Goal: Task Accomplishment & Management: Use online tool/utility

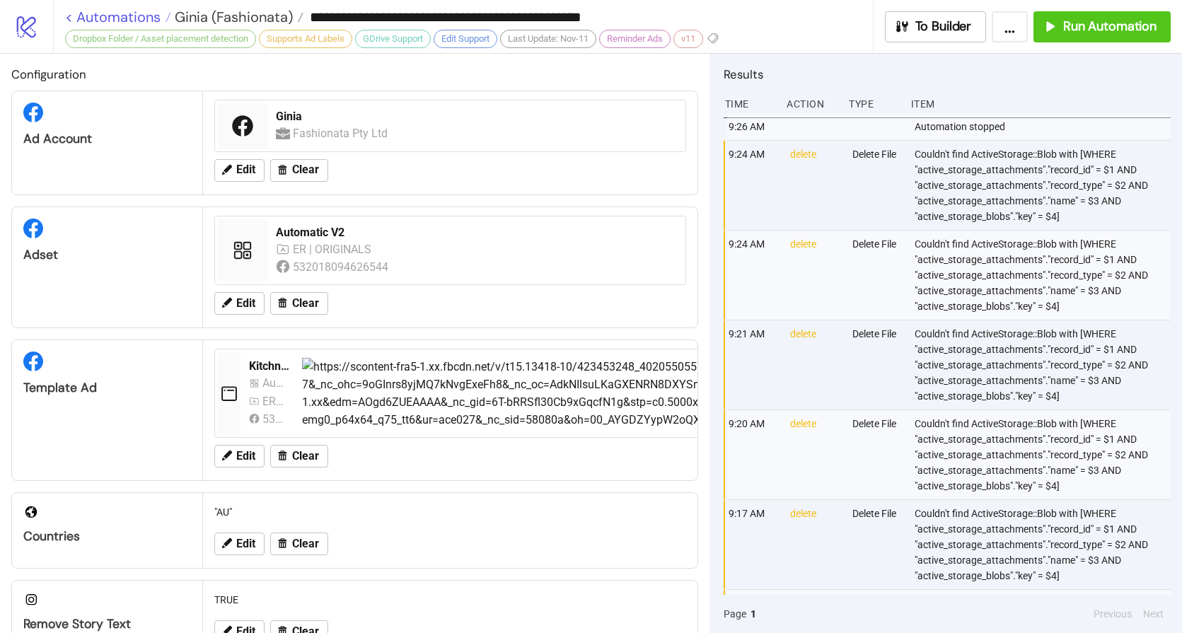
click at [119, 17] on link "< Automations" at bounding box center [118, 17] width 106 height 14
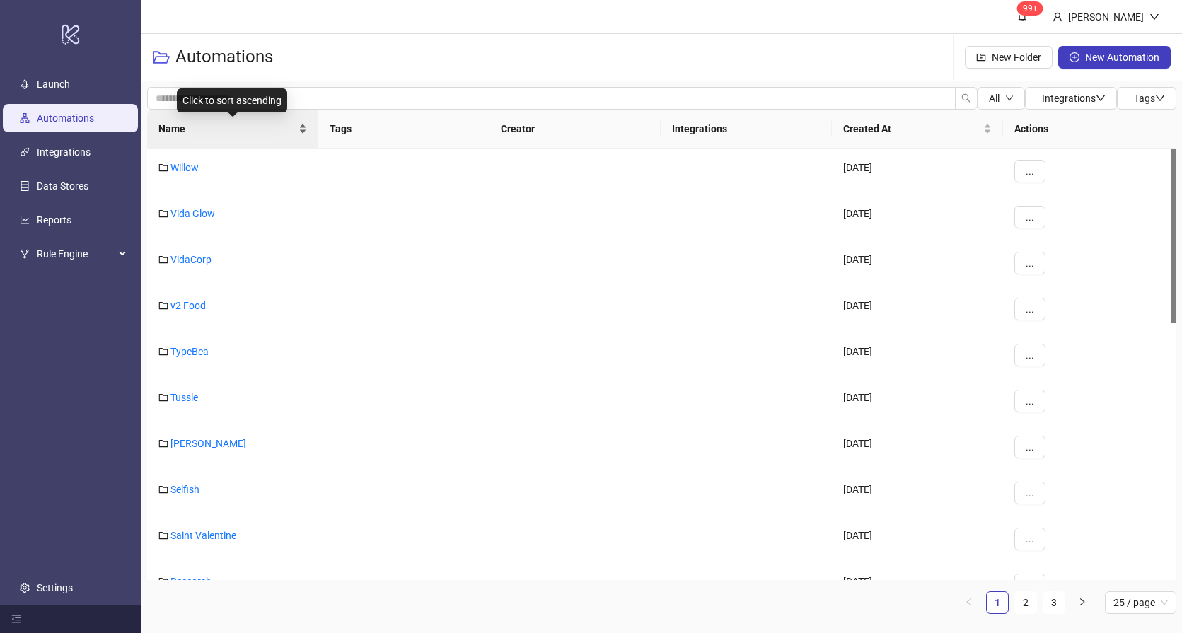
click at [193, 132] on span "Name" at bounding box center [226, 129] width 137 height 16
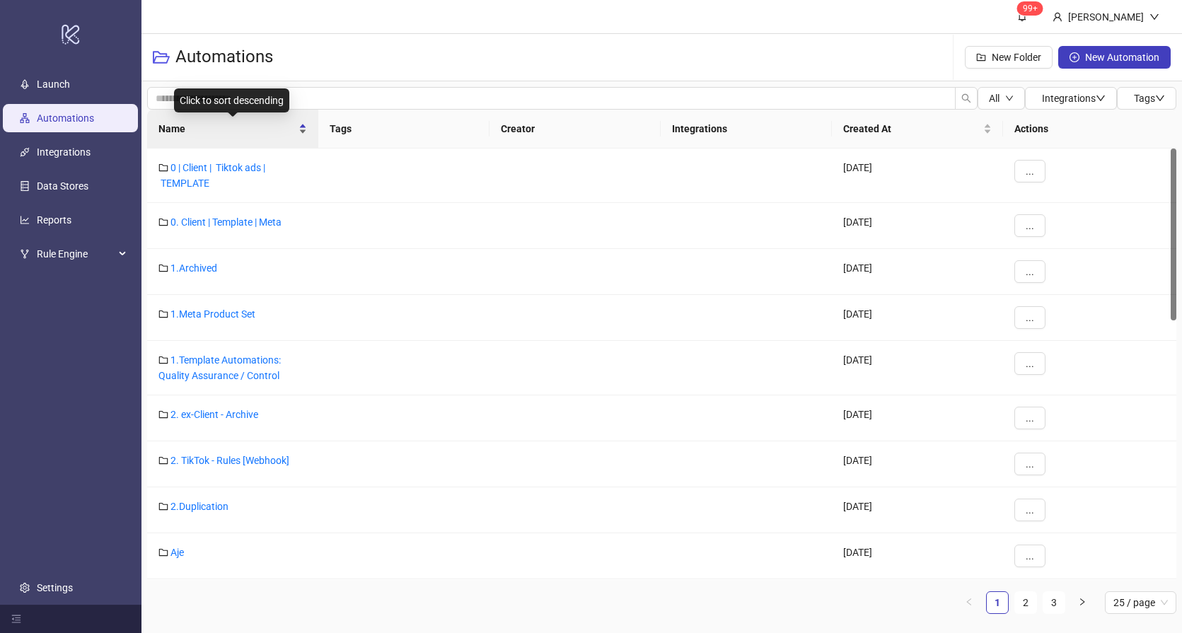
click at [219, 136] on div "Name" at bounding box center [232, 129] width 149 height 16
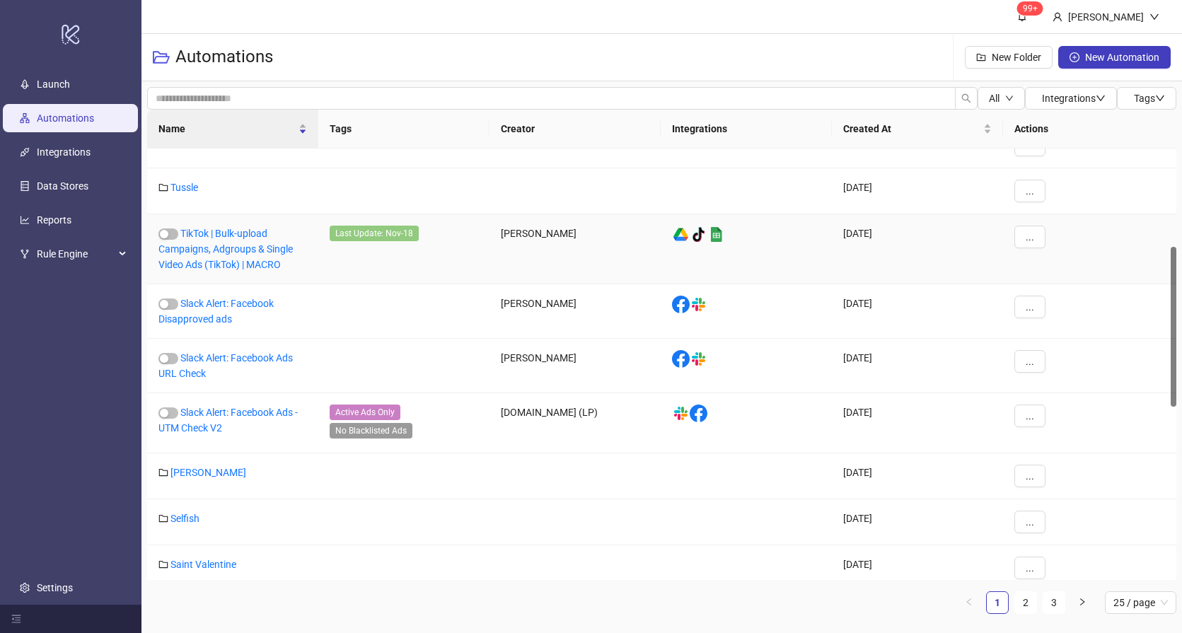
scroll to position [412, 0]
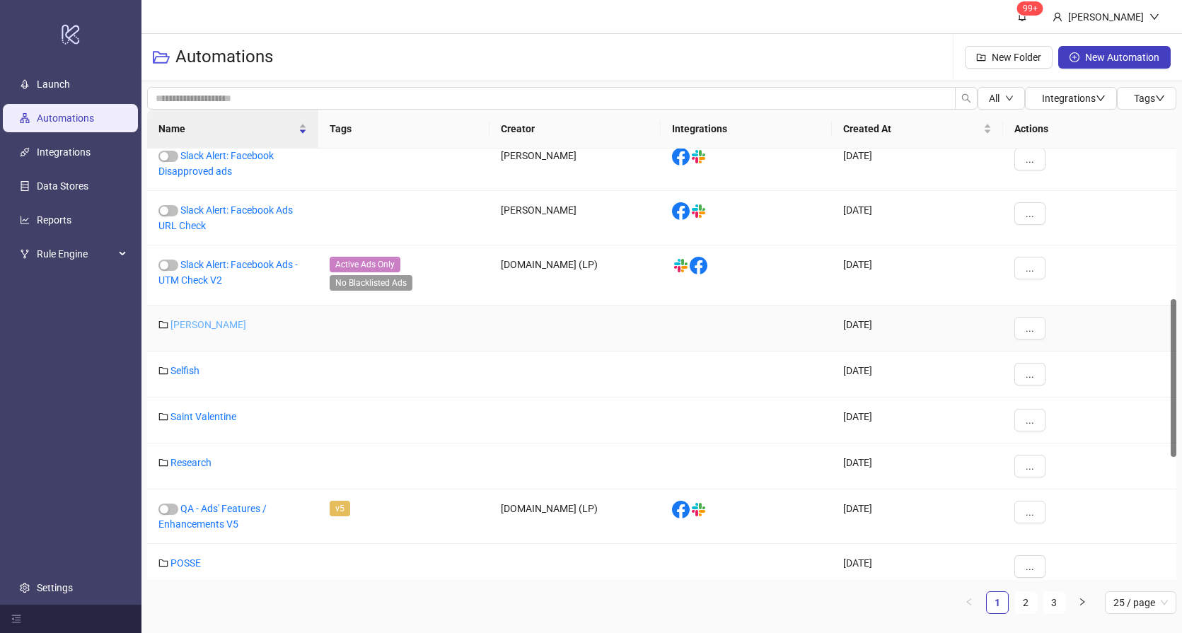
click at [192, 321] on link "[PERSON_NAME]" at bounding box center [208, 324] width 76 height 11
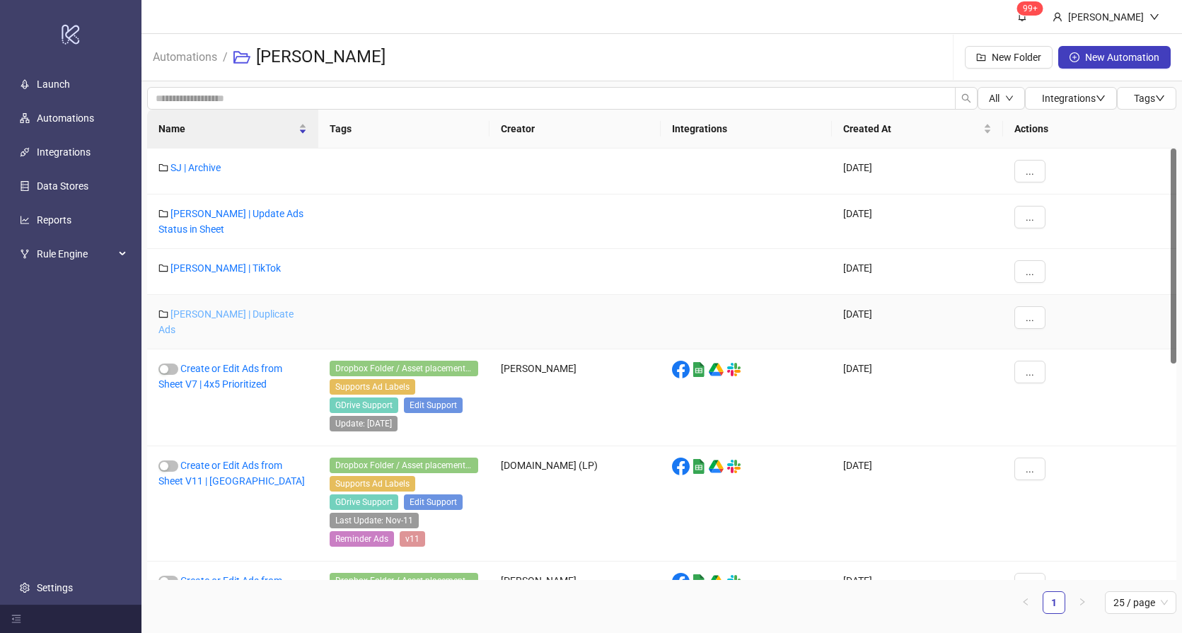
click at [225, 313] on link "[PERSON_NAME] | Duplicate Ads" at bounding box center [225, 321] width 135 height 27
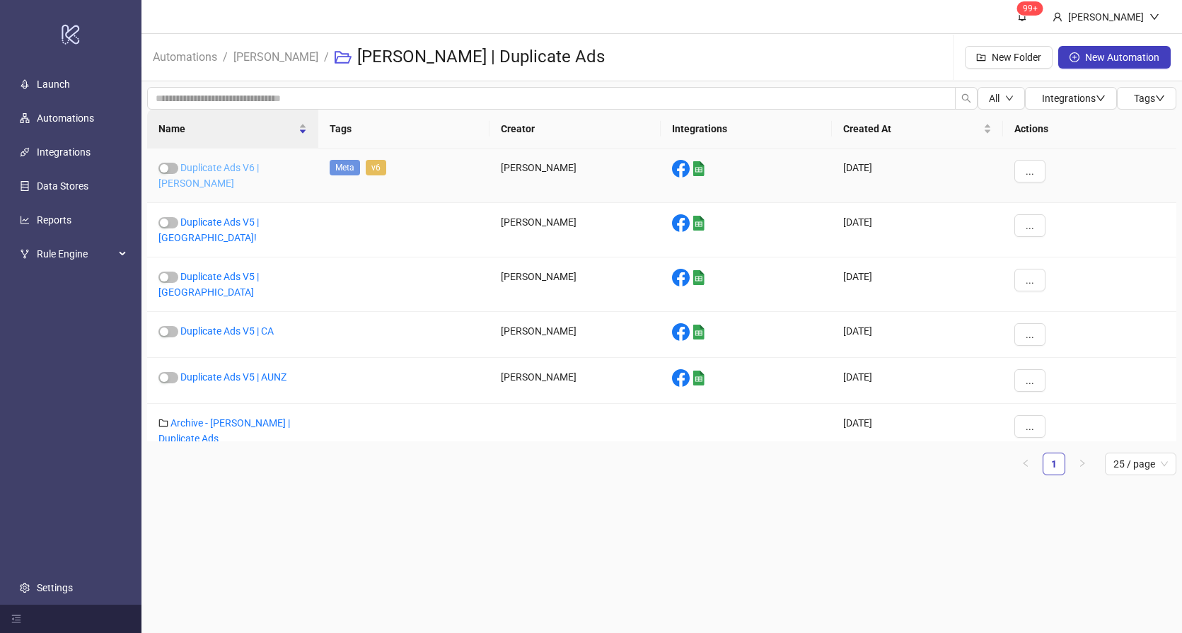
click at [254, 163] on link "Duplicate Ads V6 | [PERSON_NAME]" at bounding box center [208, 175] width 100 height 27
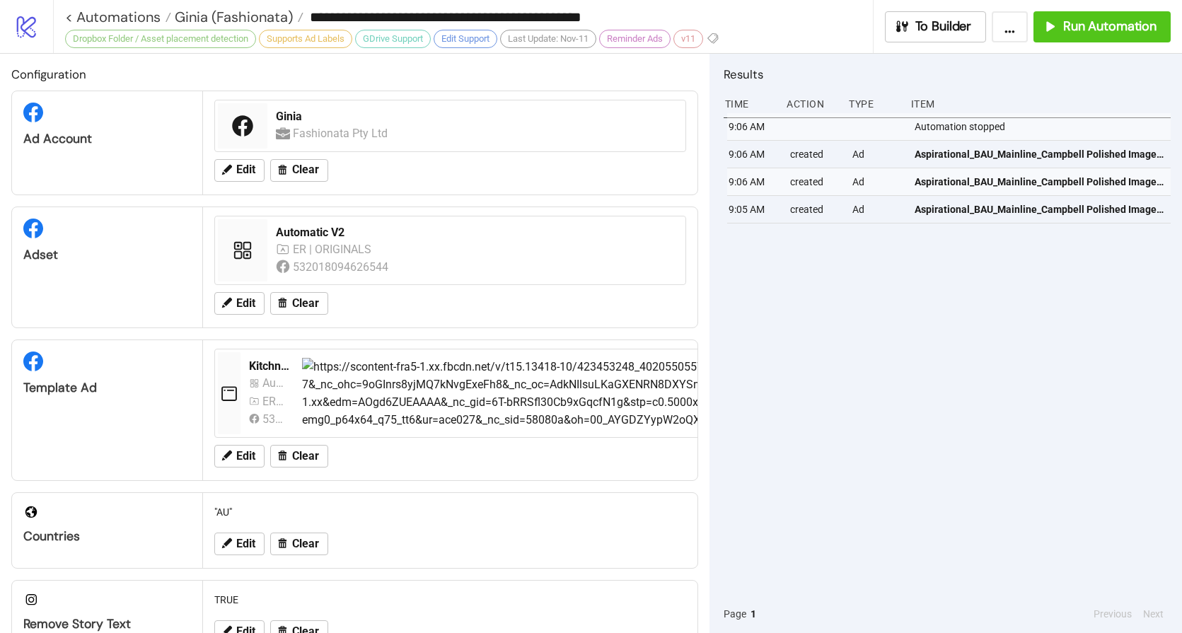
type input "**********"
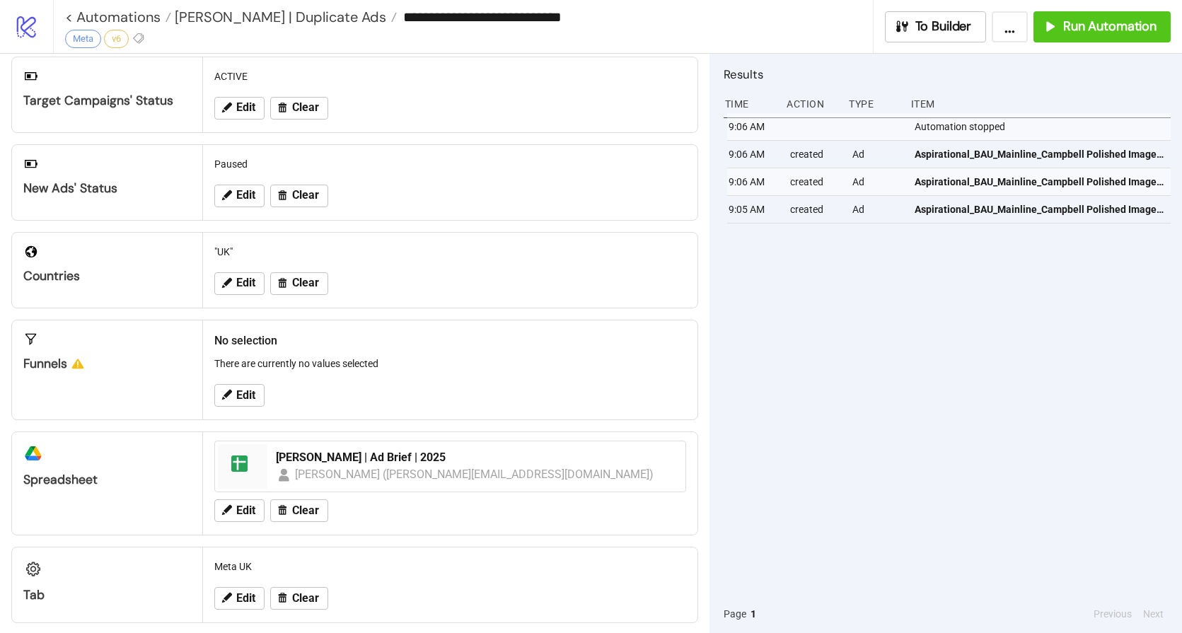
scroll to position [250, 0]
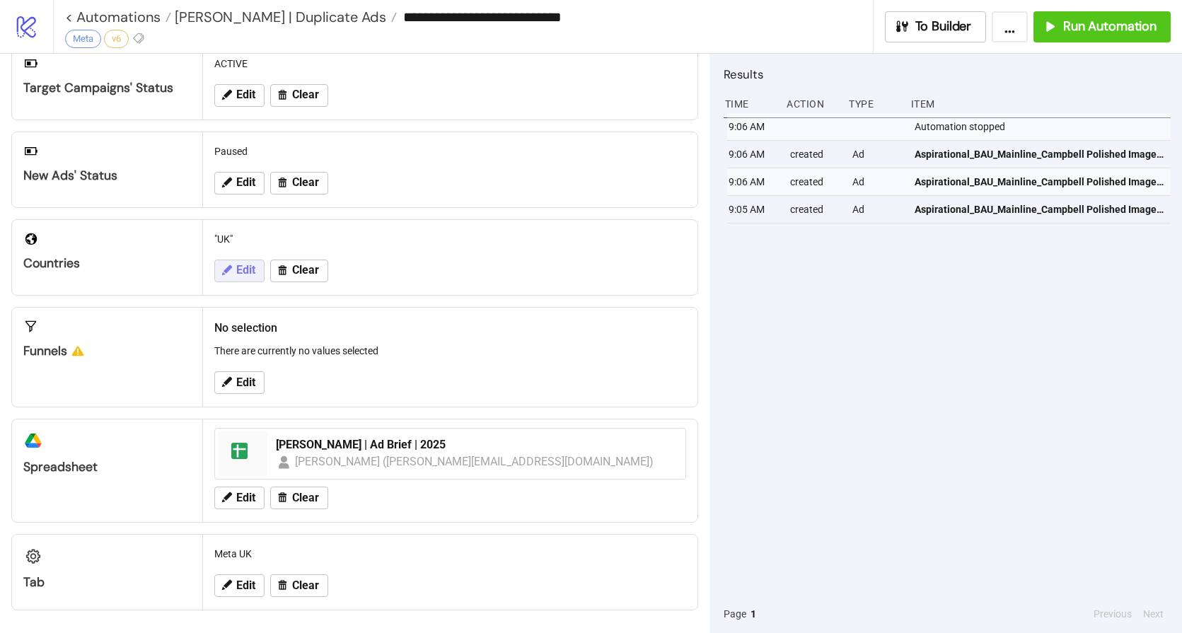
click at [232, 274] on icon at bounding box center [226, 270] width 13 height 13
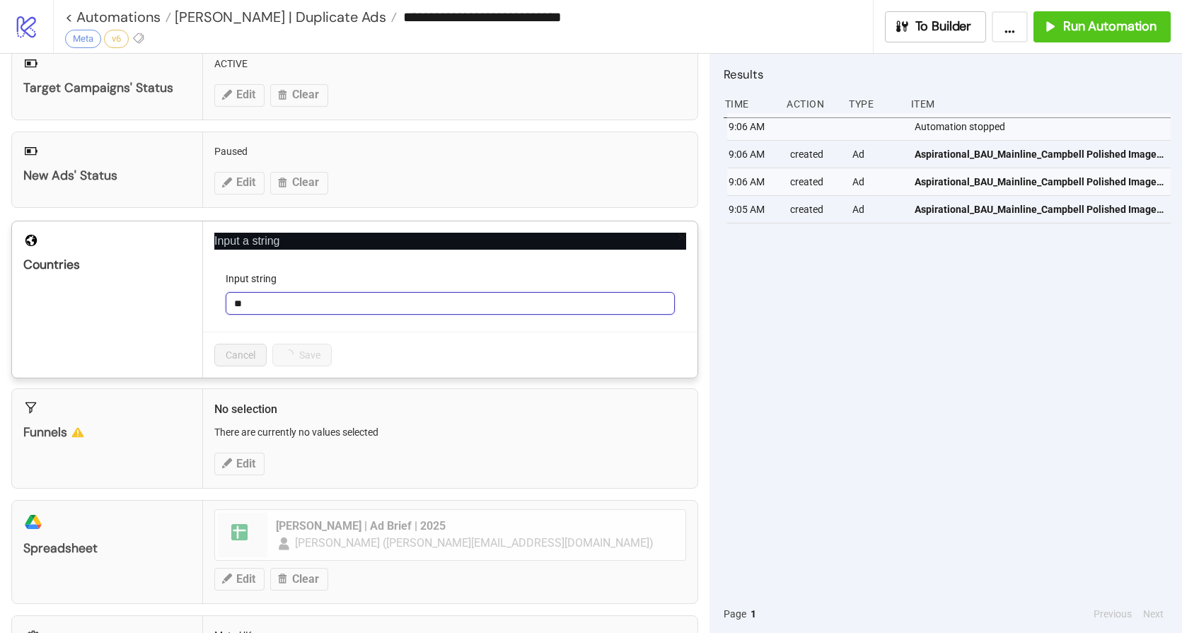
click at [286, 303] on input "**" at bounding box center [450, 303] width 449 height 23
type input "*"
type input "**"
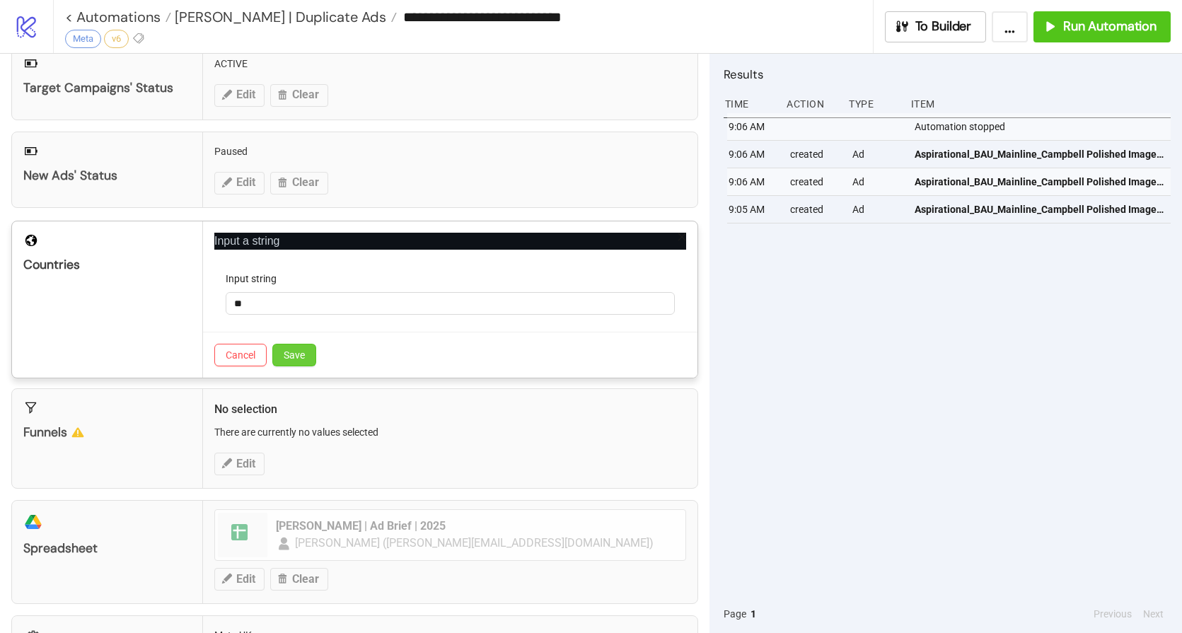
click at [300, 352] on span "Save" at bounding box center [294, 354] width 21 height 11
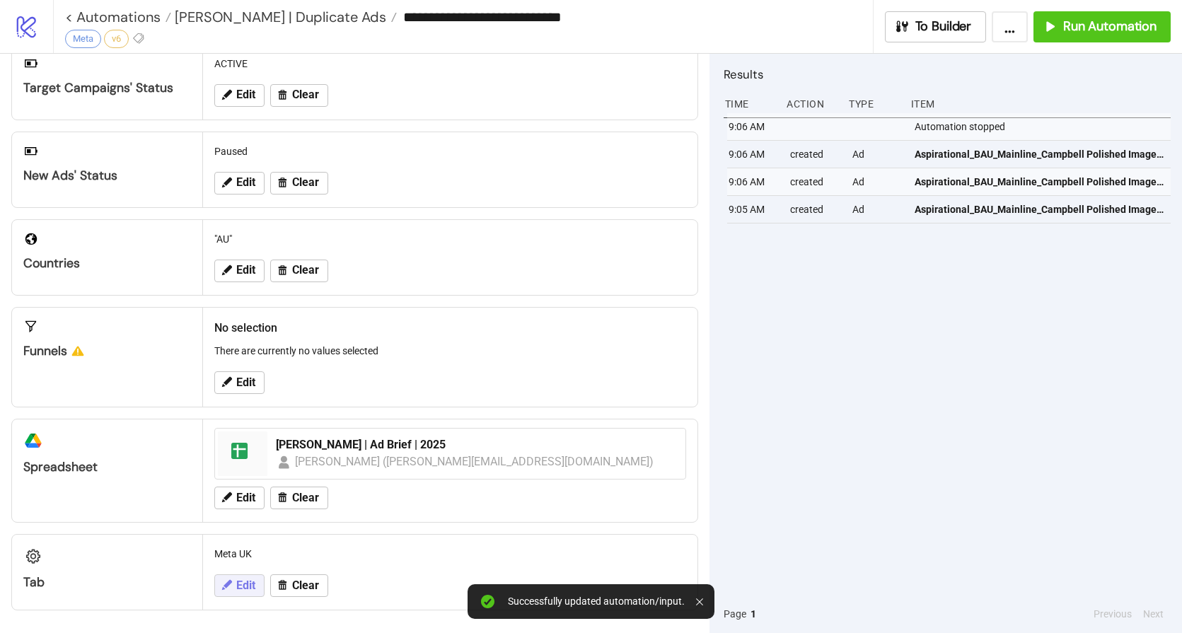
click at [245, 584] on span "Edit" at bounding box center [245, 585] width 19 height 13
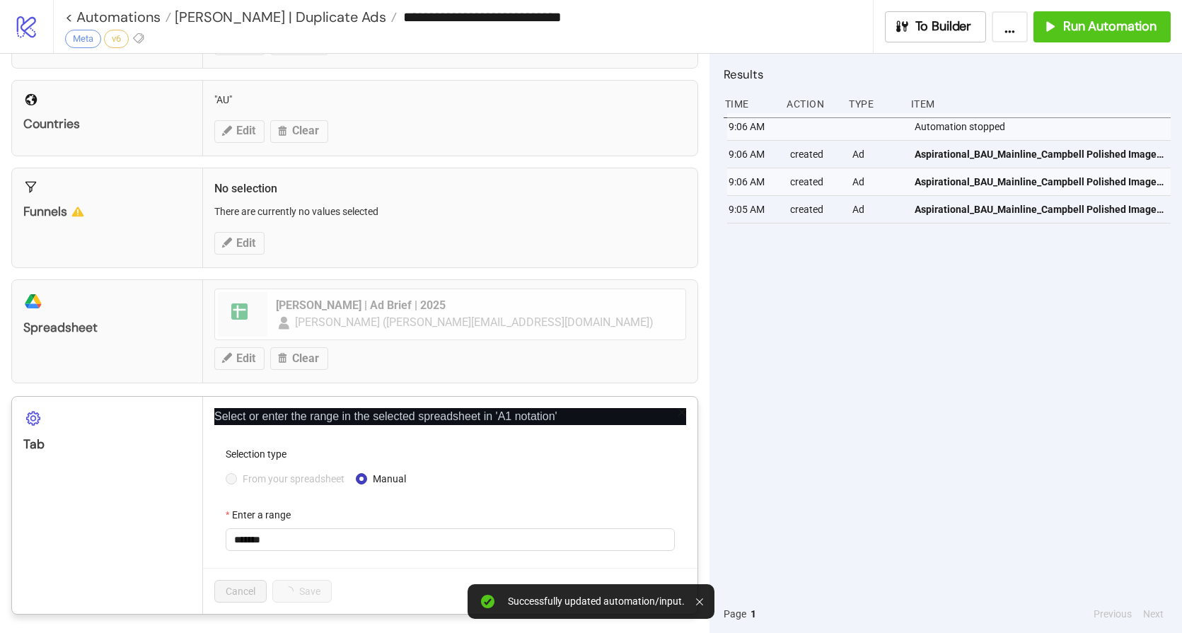
scroll to position [392, 0]
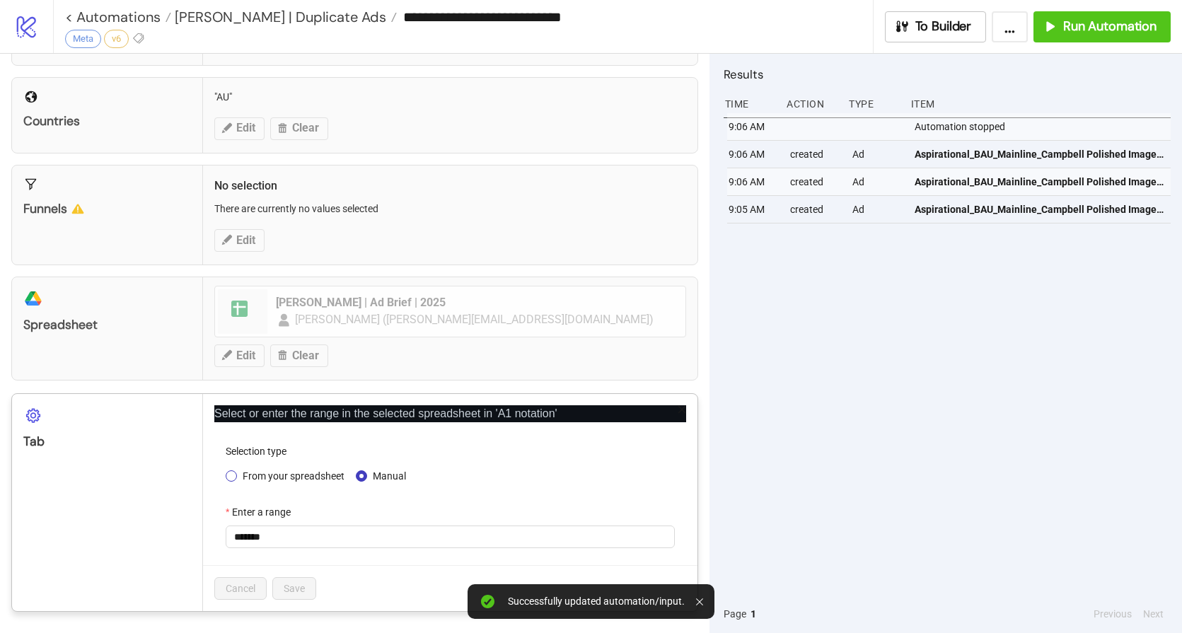
click at [282, 477] on span "From your spreadsheet" at bounding box center [293, 476] width 113 height 16
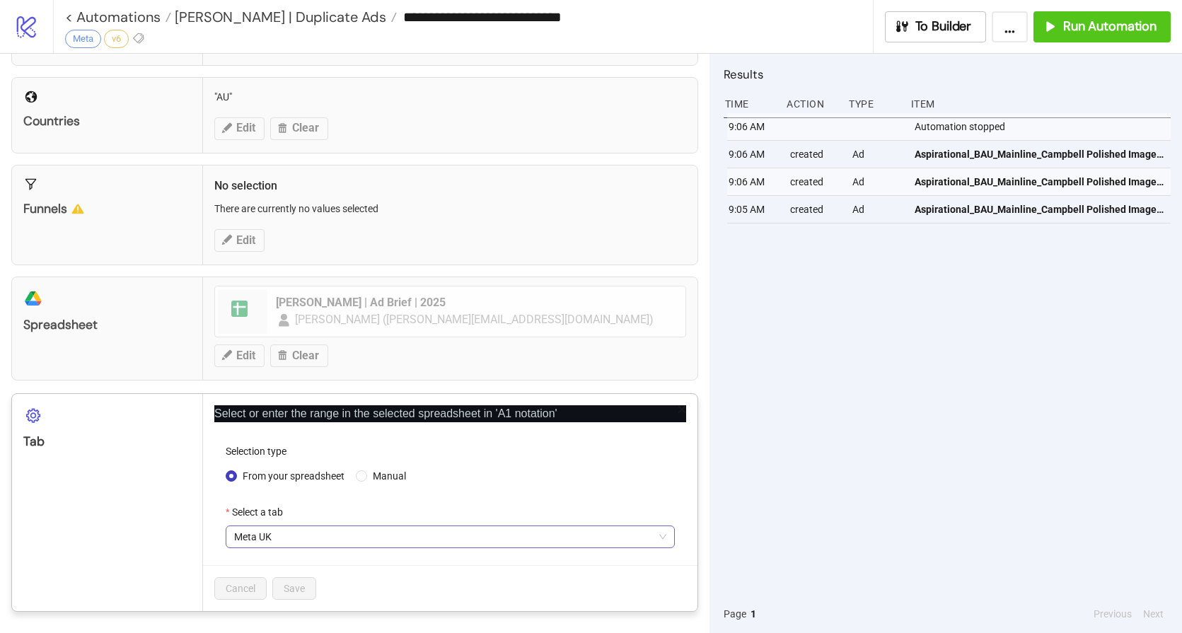
click at [278, 541] on span "Meta UK" at bounding box center [450, 536] width 432 height 21
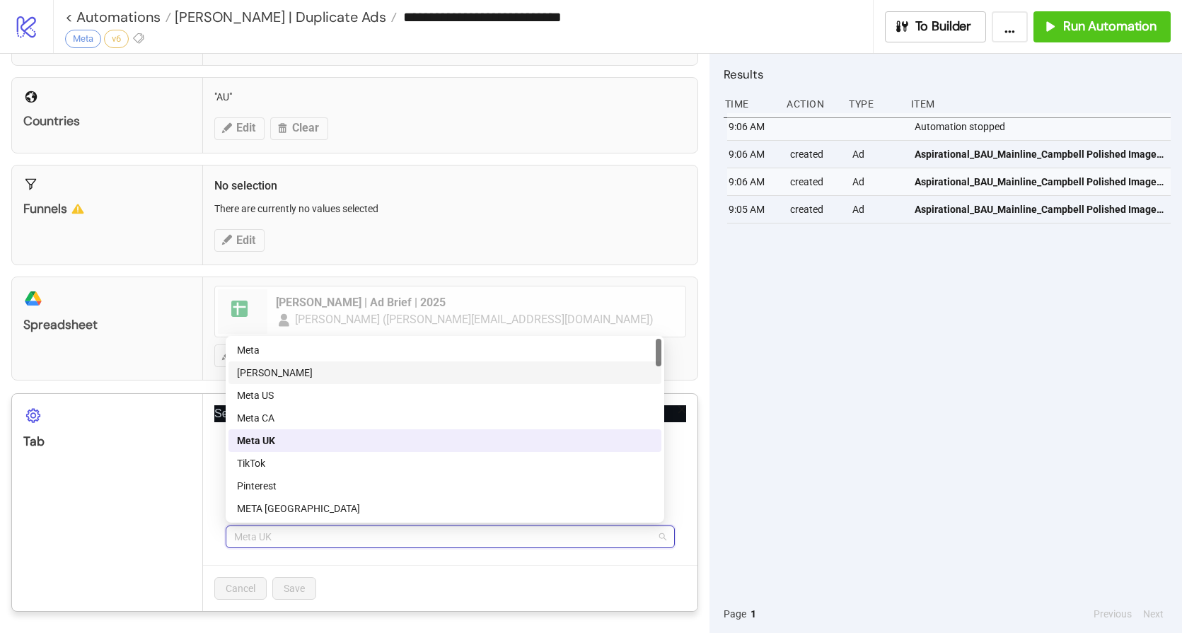
click at [298, 374] on div "[PERSON_NAME]" at bounding box center [445, 373] width 416 height 16
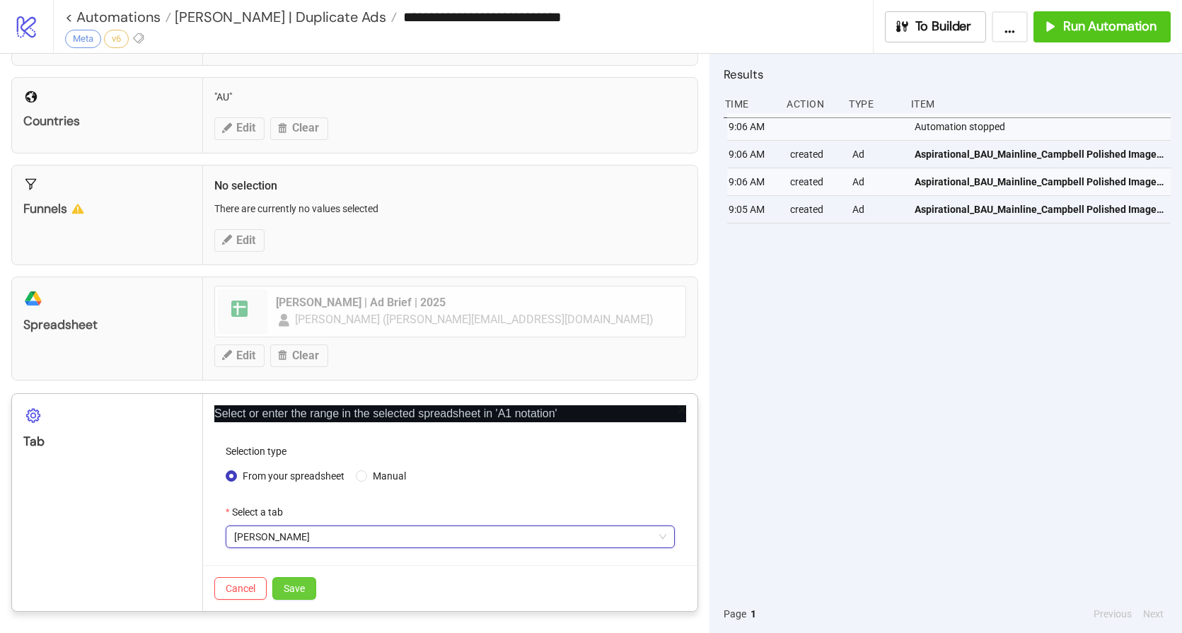
click at [297, 588] on span "Save" at bounding box center [294, 588] width 21 height 11
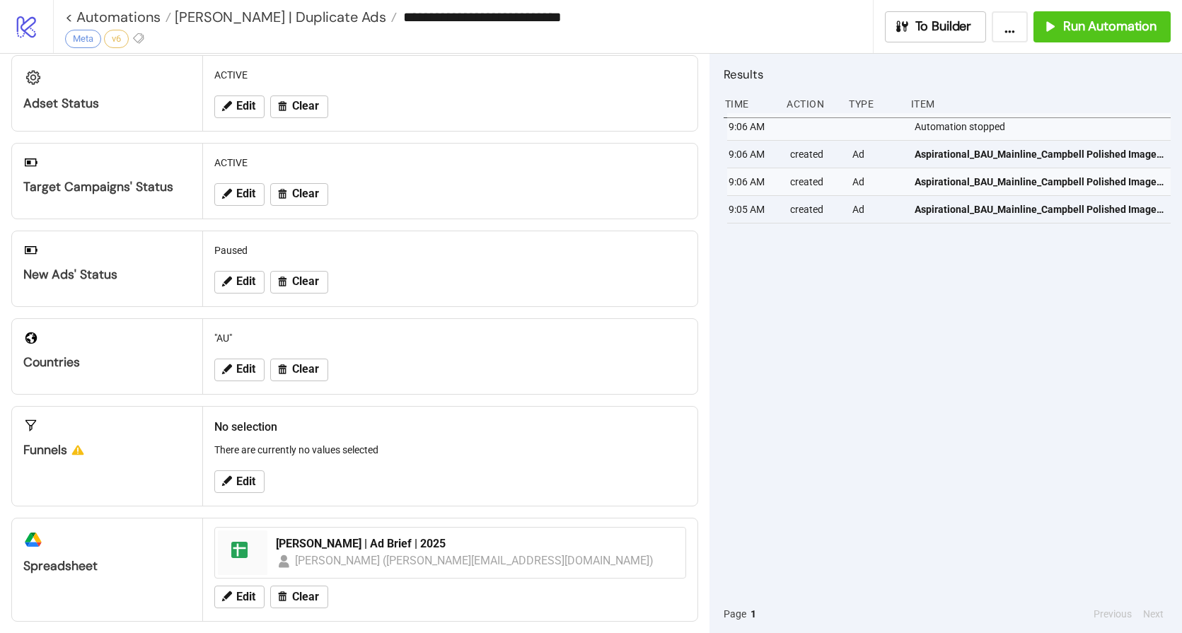
scroll to position [250, 0]
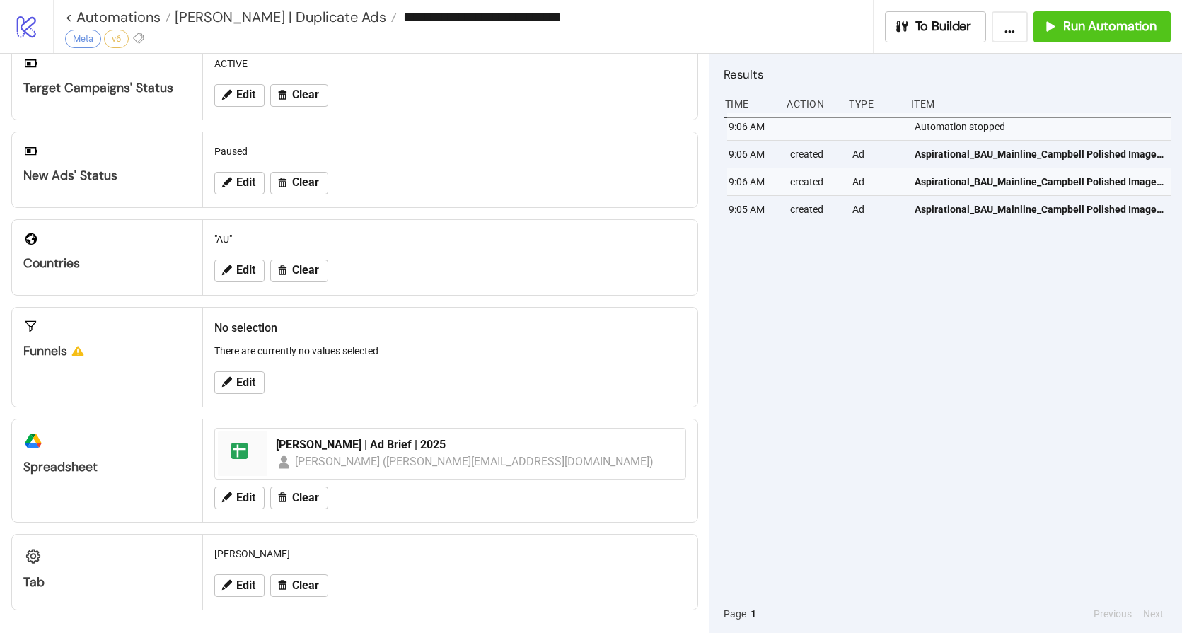
click at [979, 303] on div "9:06 AM Automation stopped 9:06 AM created Ad Aspirational_BAU_Mainline_Campbel…" at bounding box center [946, 354] width 447 height 482
click at [1103, 17] on button "Run Automation" at bounding box center [1101, 26] width 137 height 31
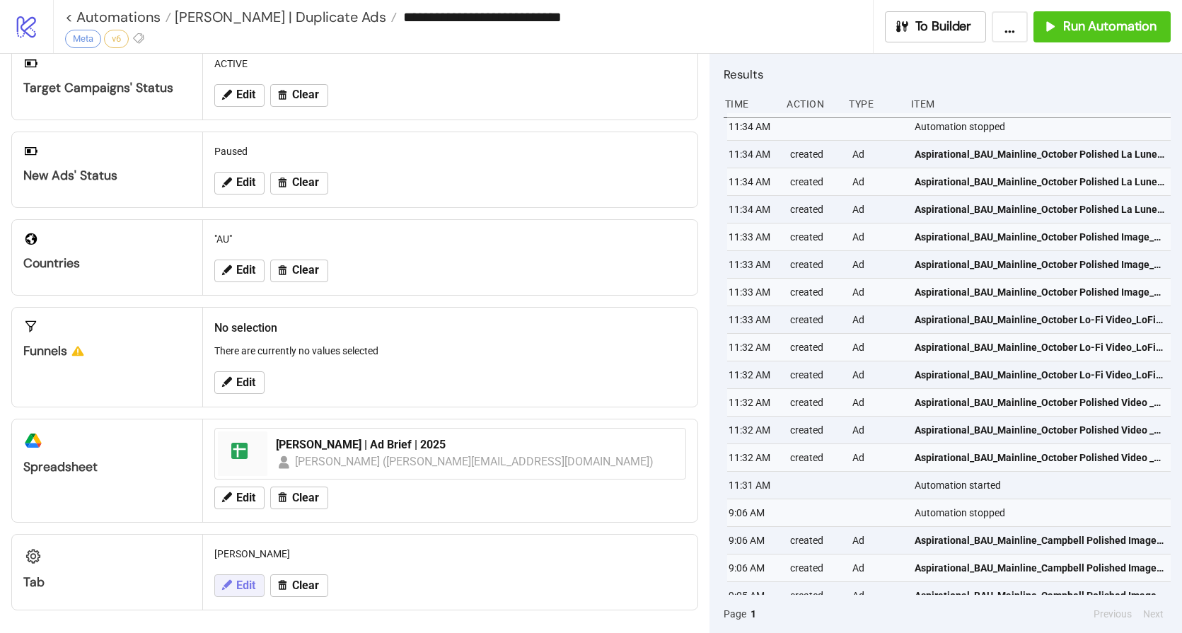
click at [237, 586] on span "Edit" at bounding box center [245, 585] width 19 height 13
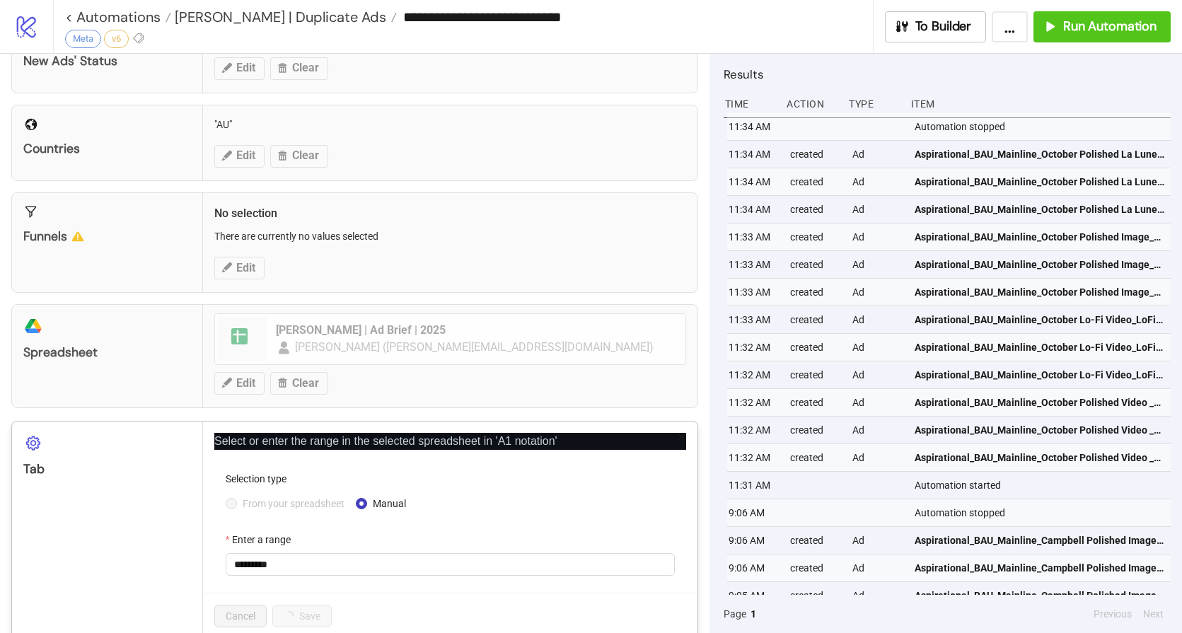
scroll to position [392, 0]
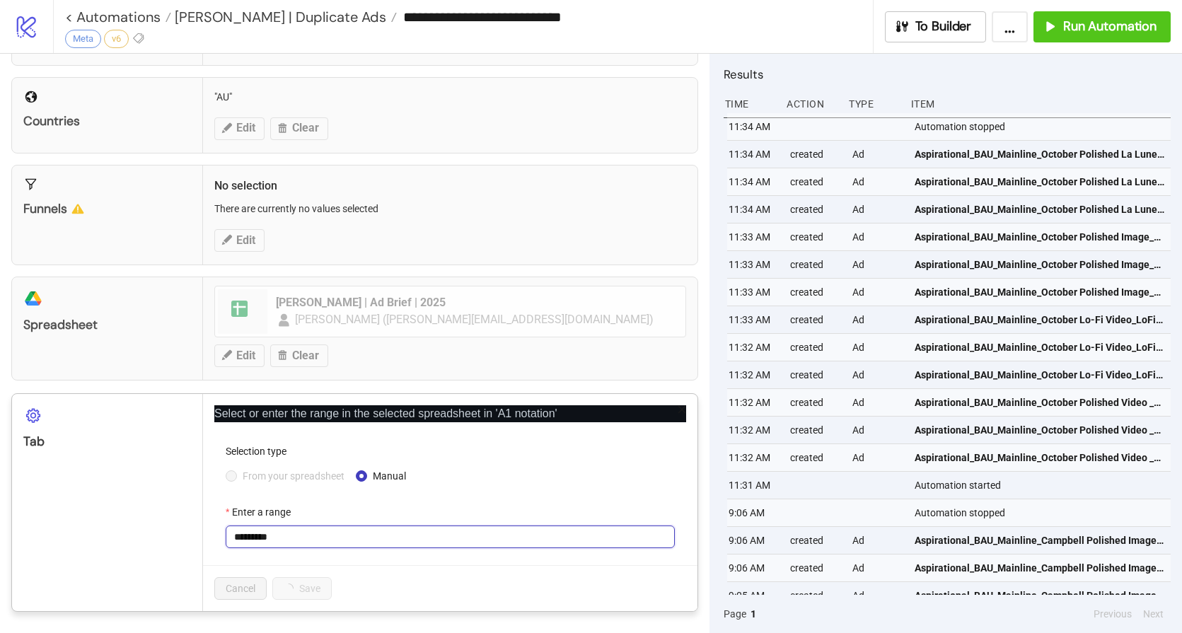
click at [303, 543] on input "*********" at bounding box center [450, 536] width 449 height 23
click at [287, 481] on span "From your spreadsheet" at bounding box center [293, 476] width 113 height 16
click at [318, 539] on span "[PERSON_NAME]" at bounding box center [450, 536] width 432 height 21
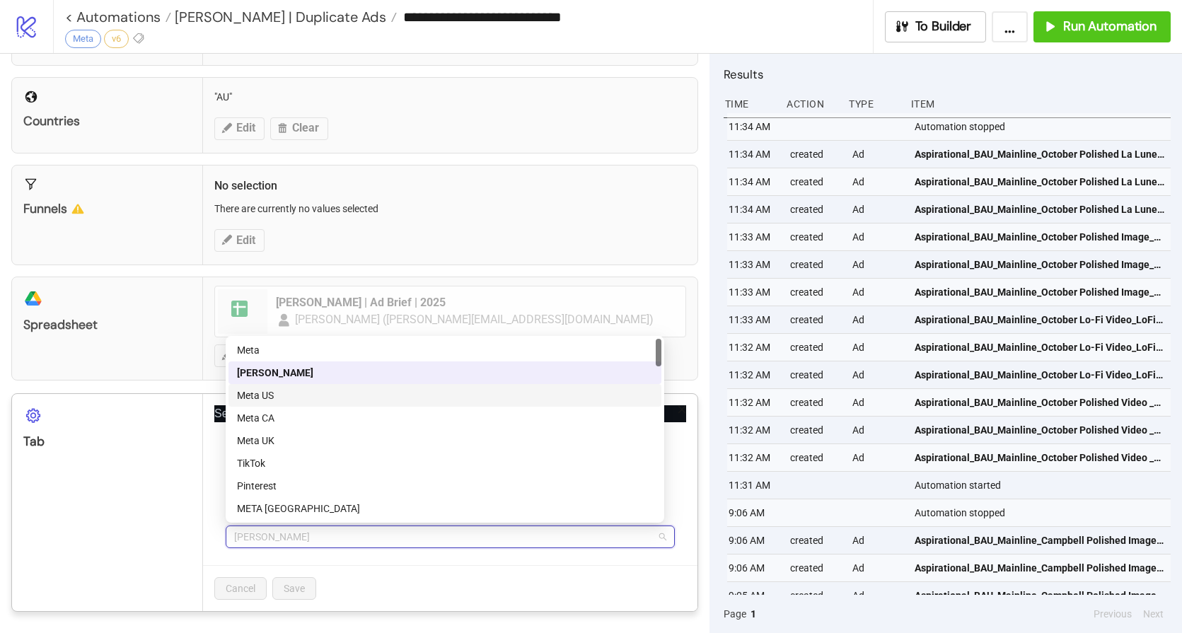
click at [269, 398] on div "Meta US" at bounding box center [445, 396] width 416 height 16
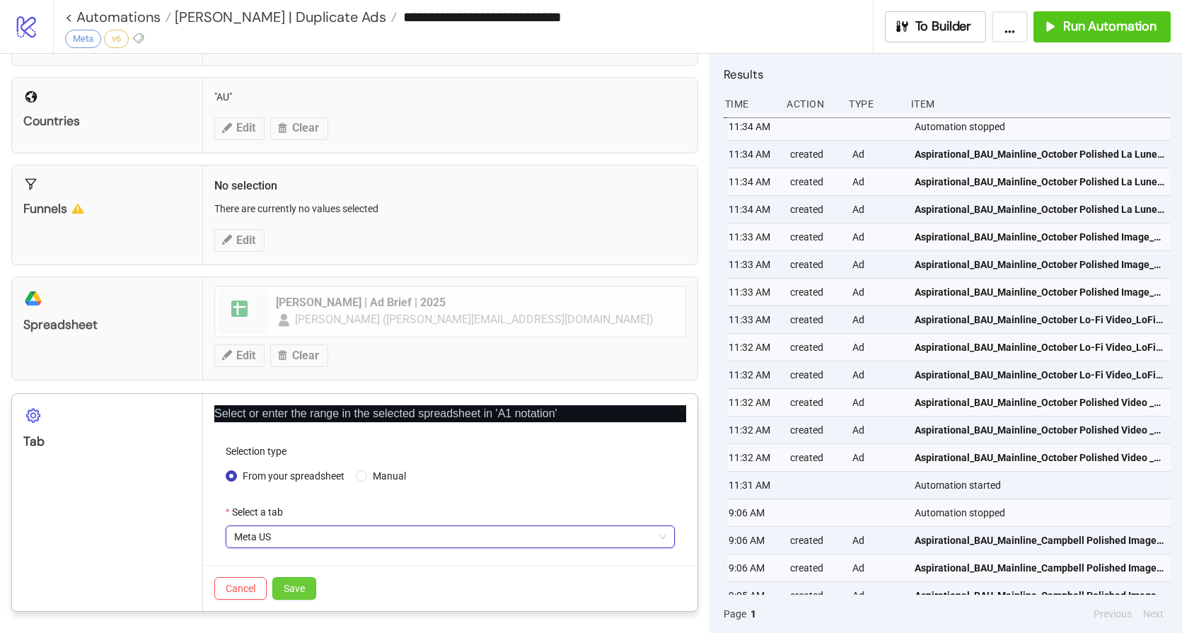
click at [302, 583] on span "Save" at bounding box center [294, 588] width 21 height 11
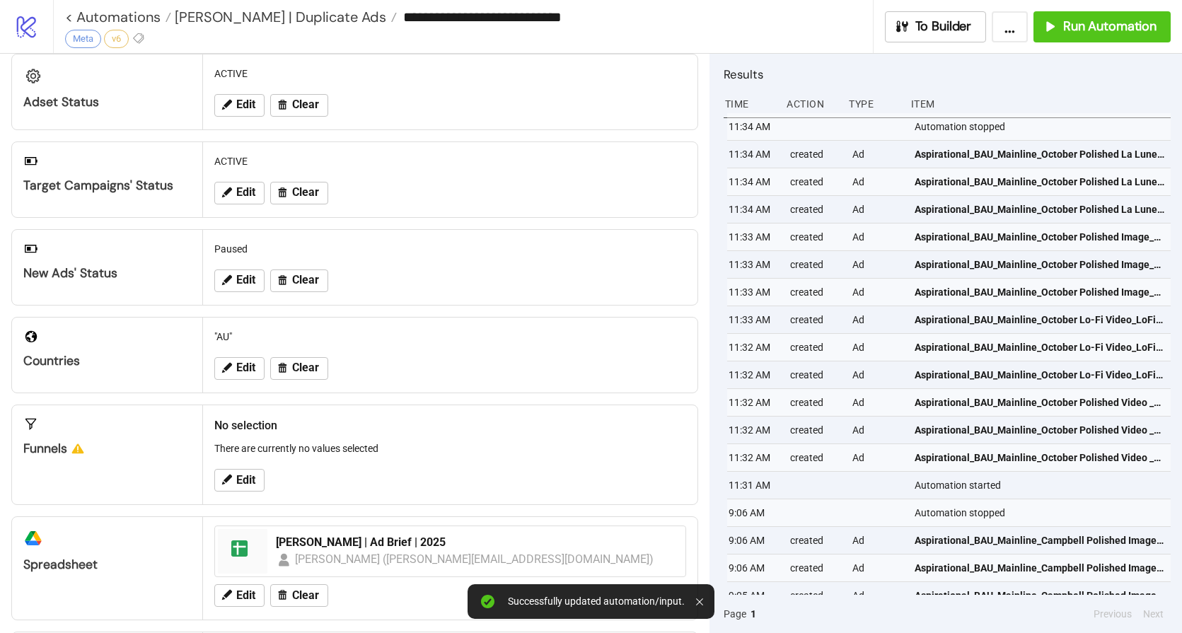
scroll to position [129, 0]
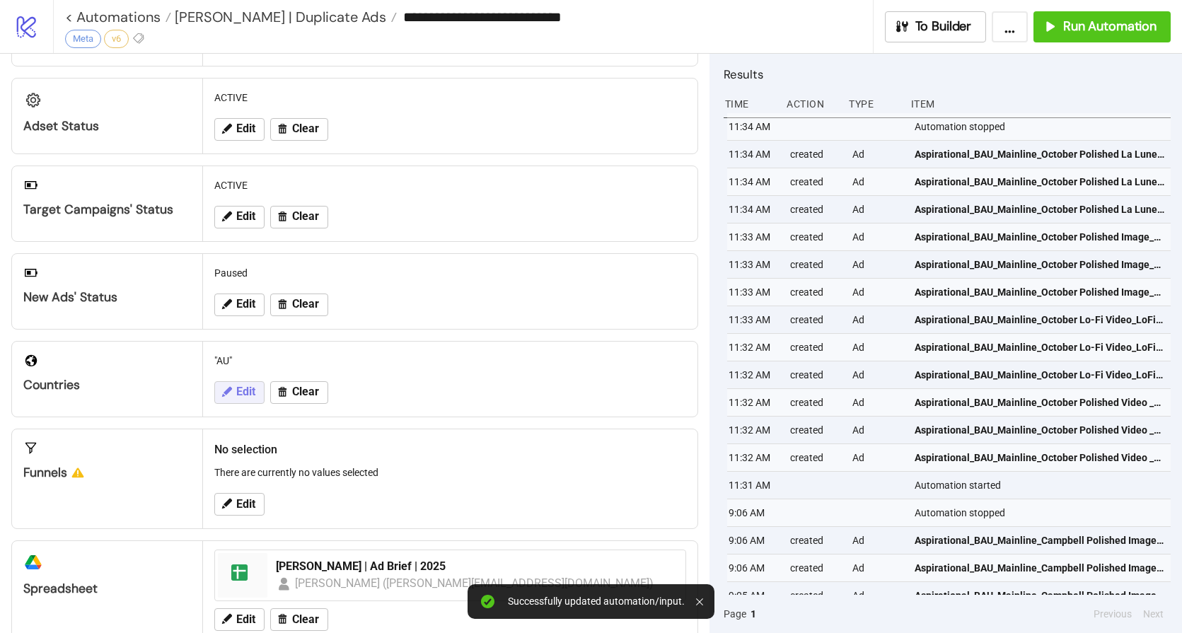
click at [240, 385] on span "Edit" at bounding box center [245, 391] width 19 height 13
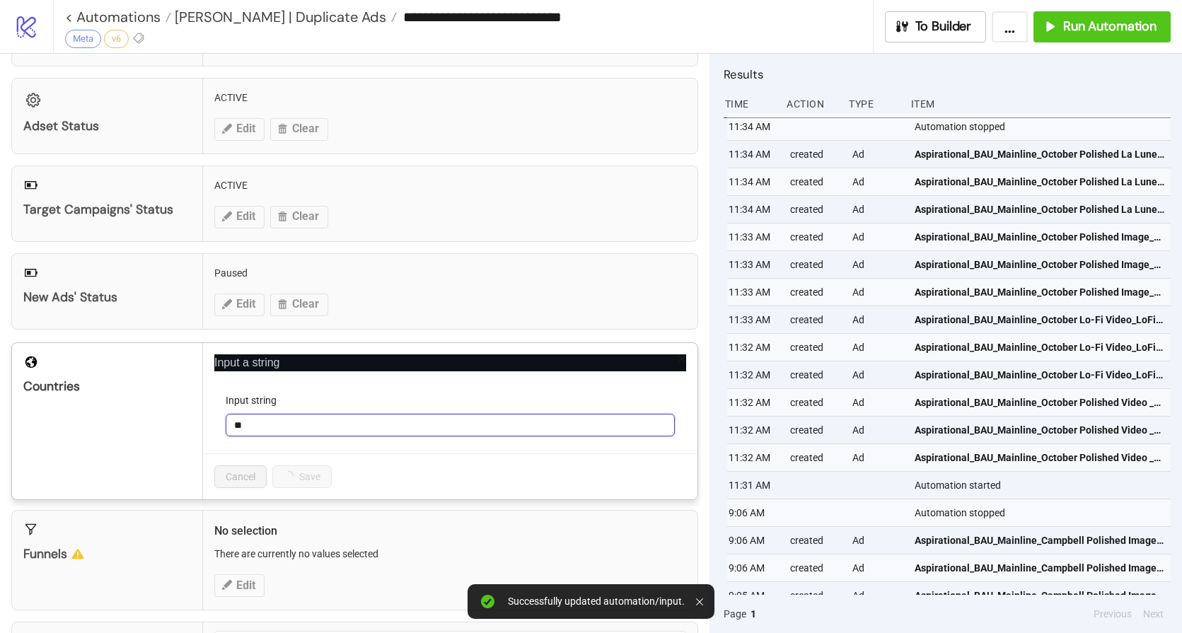
click at [289, 427] on input "**" at bounding box center [450, 425] width 449 height 23
type input "*"
type input "**"
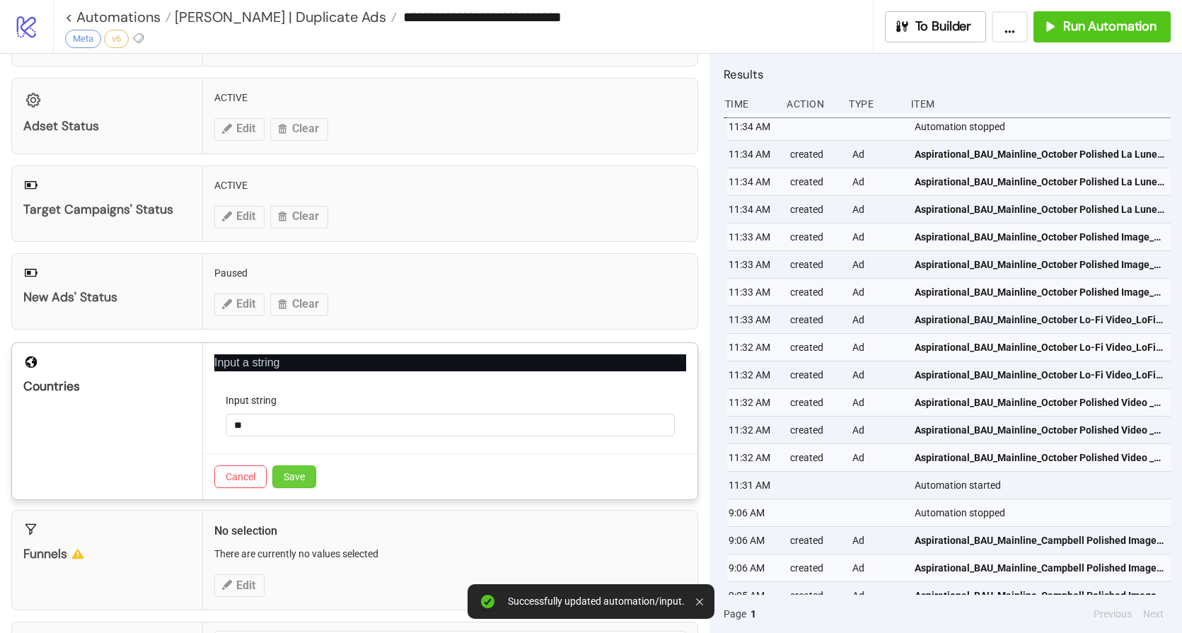
click at [305, 482] on button "Save" at bounding box center [294, 476] width 44 height 23
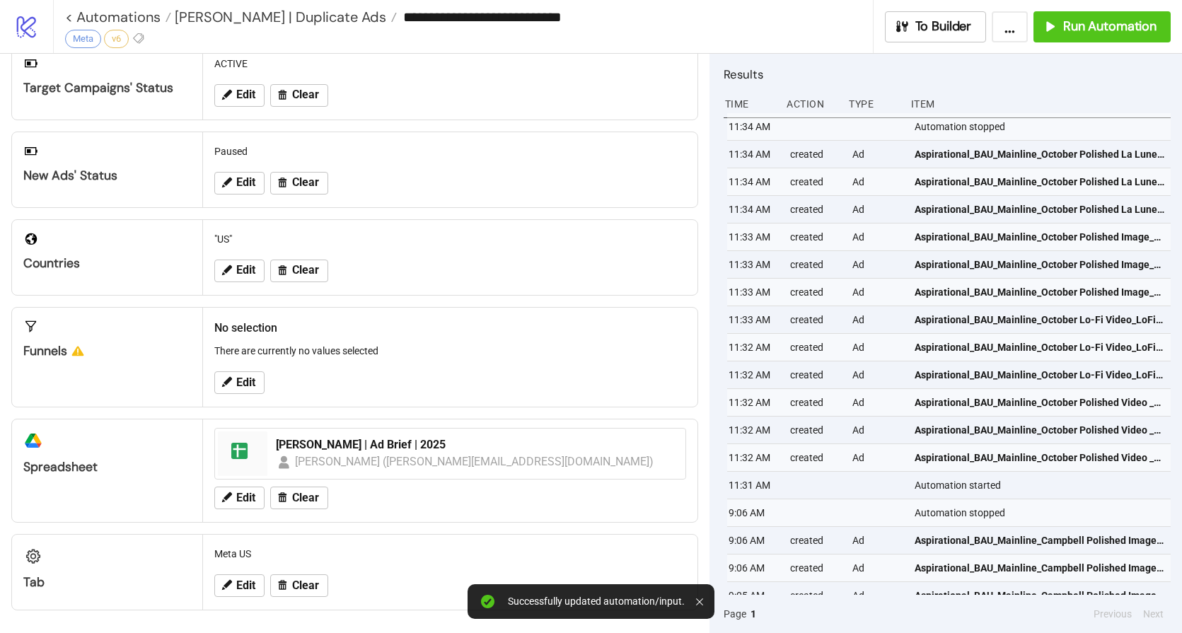
scroll to position [0, 0]
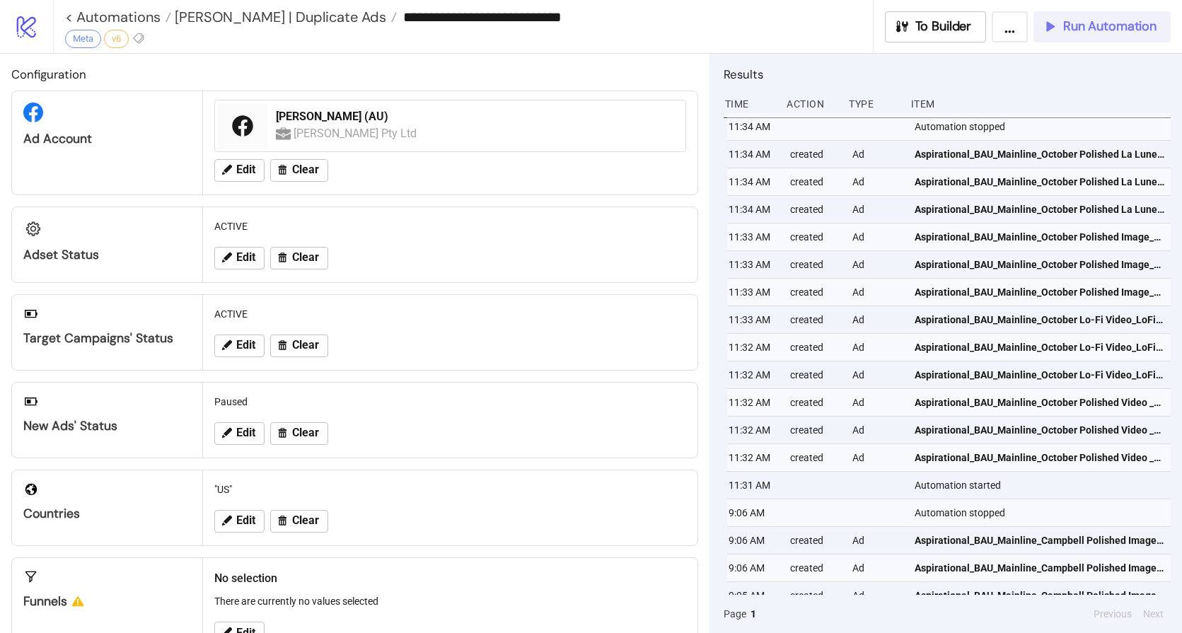
click at [1101, 23] on span "Run Automation" at bounding box center [1109, 26] width 93 height 16
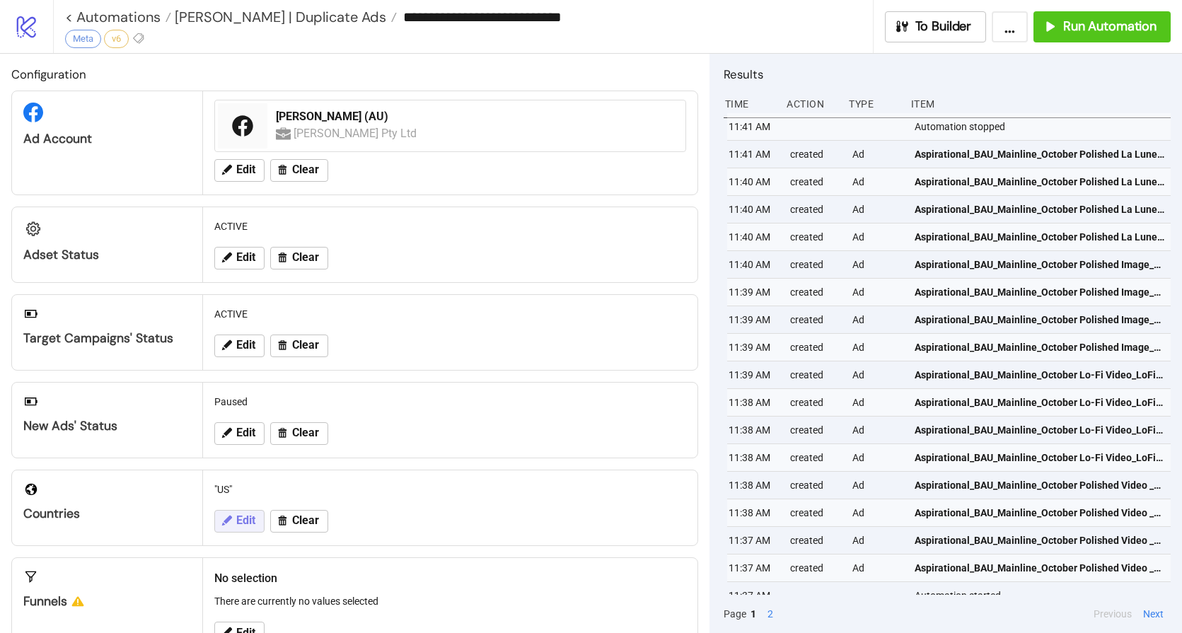
click at [243, 518] on span "Edit" at bounding box center [245, 520] width 19 height 13
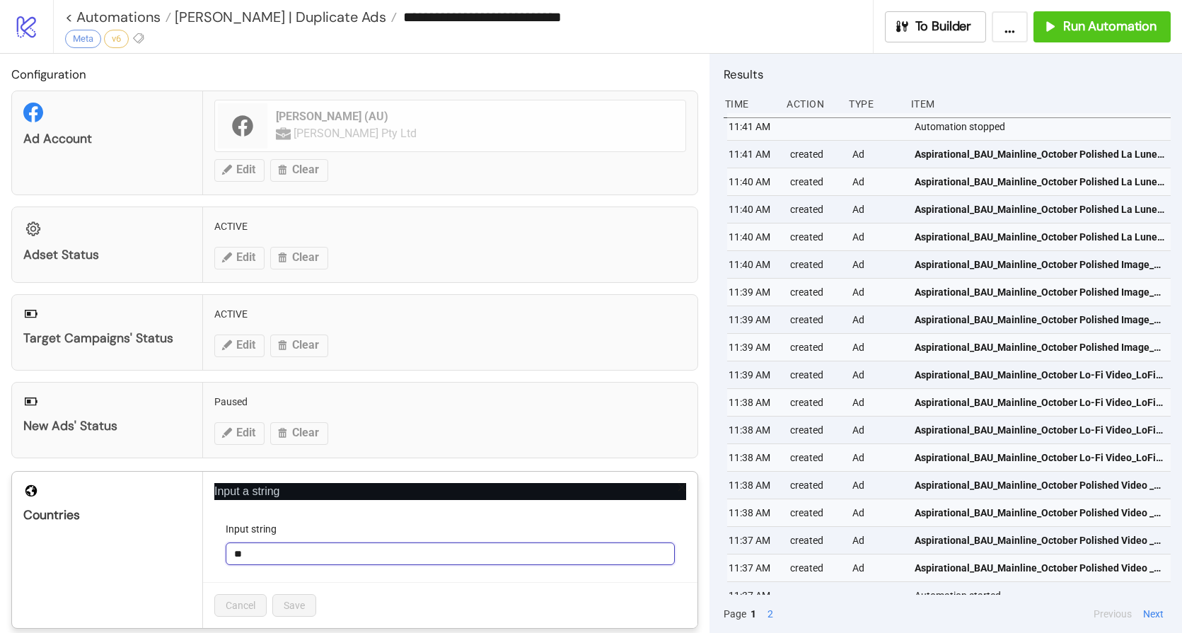
click at [272, 549] on input "**" at bounding box center [450, 553] width 449 height 23
type input "*"
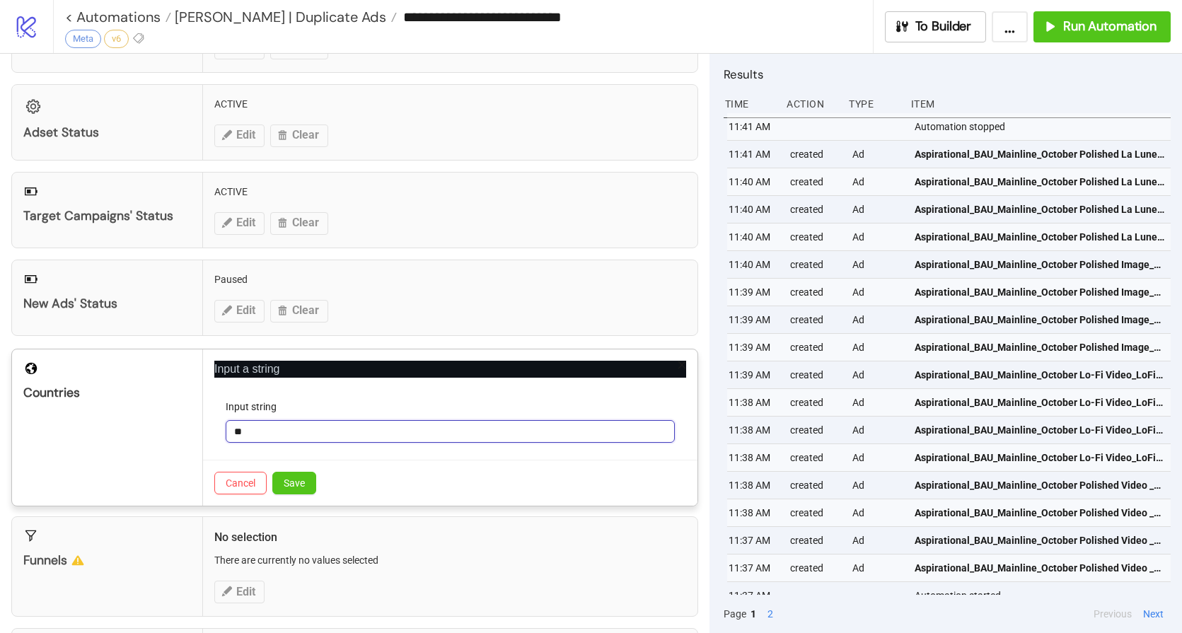
scroll to position [128, 0]
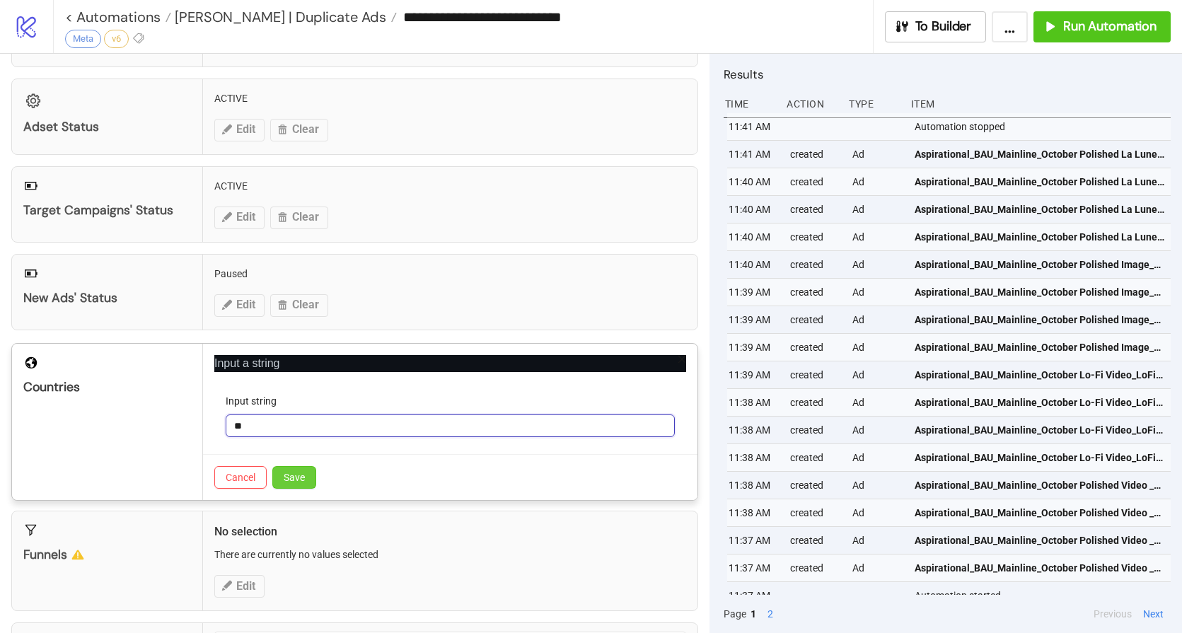
type input "**"
click at [296, 473] on span "Save" at bounding box center [294, 477] width 21 height 11
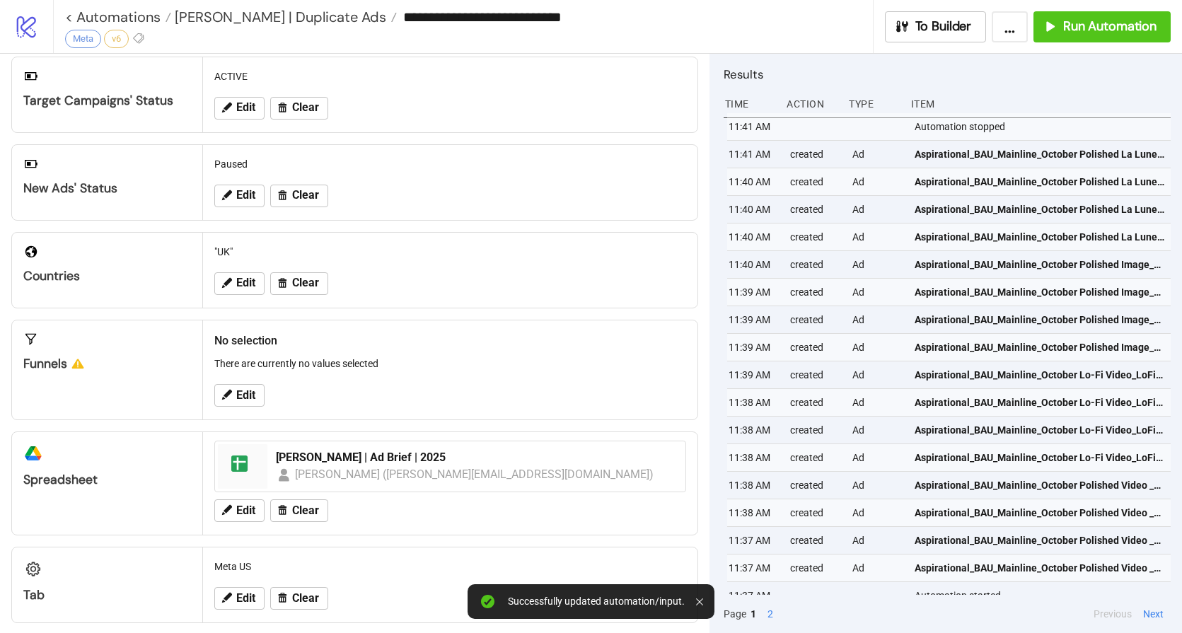
scroll to position [250, 0]
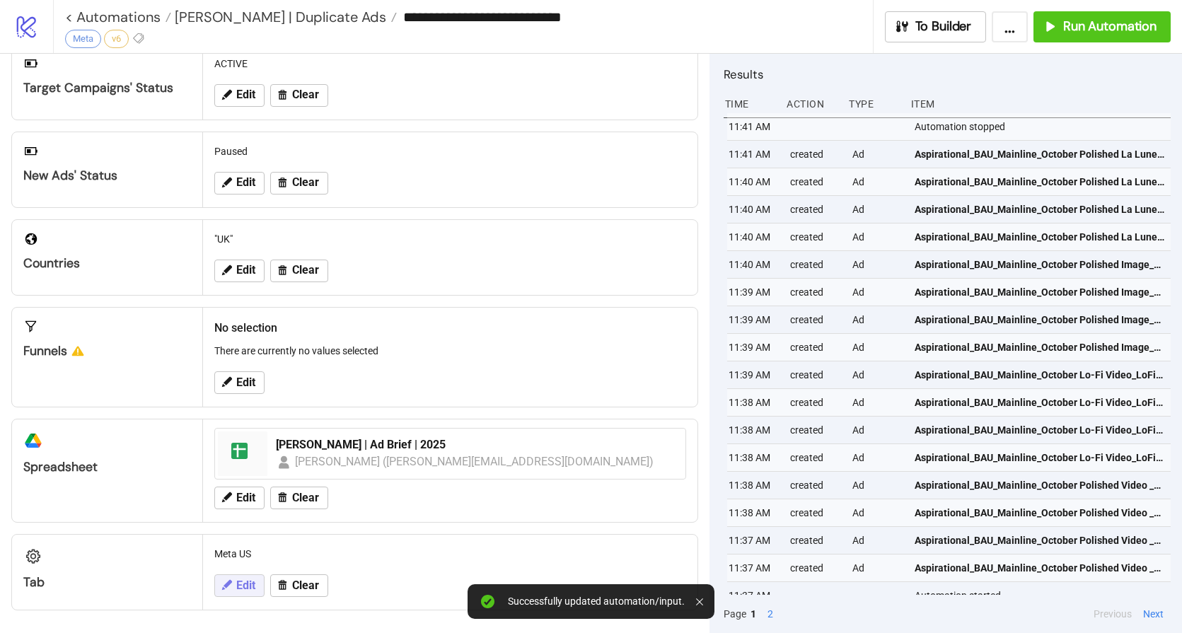
click at [248, 588] on span "Edit" at bounding box center [245, 585] width 19 height 13
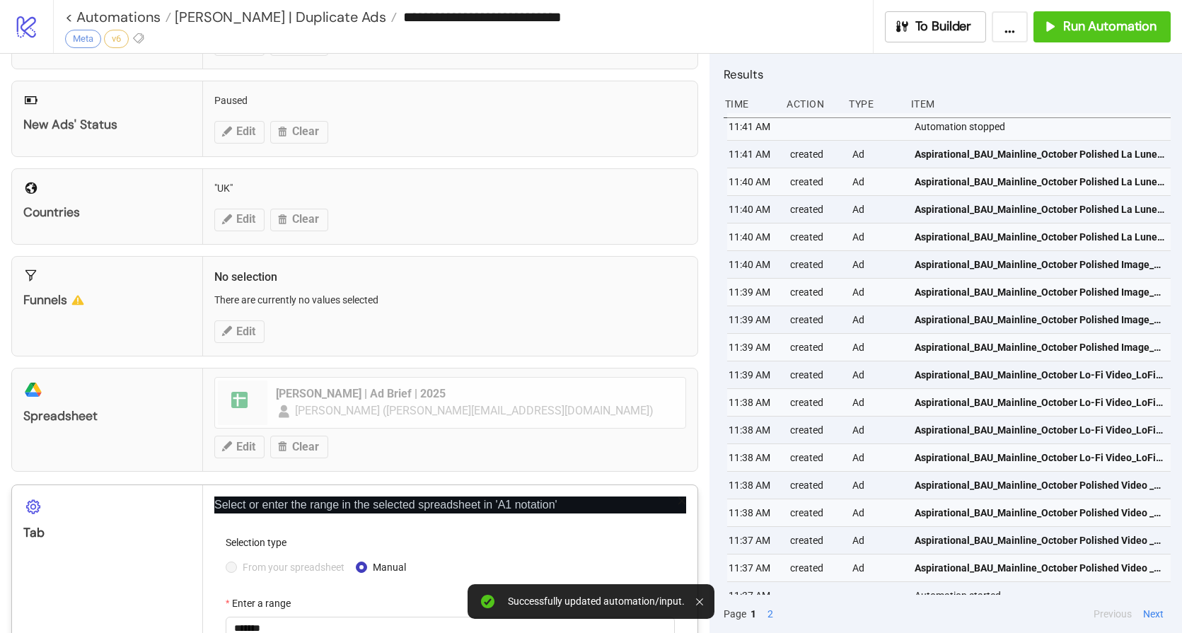
scroll to position [392, 0]
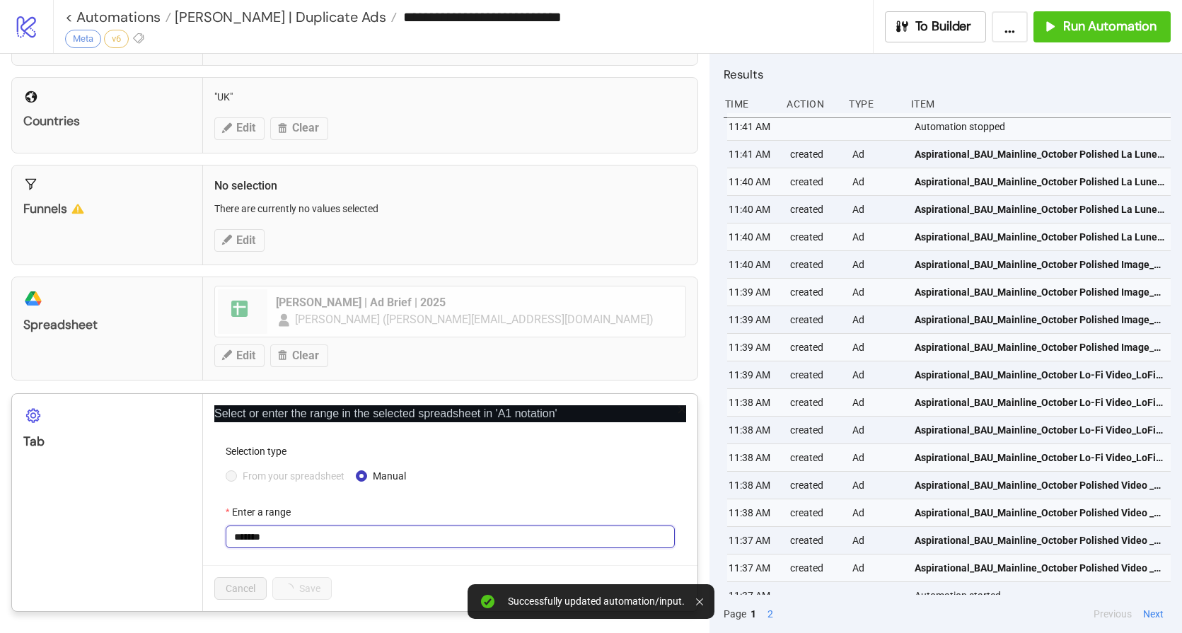
click at [291, 528] on input "*******" at bounding box center [450, 536] width 449 height 23
click at [284, 473] on span "From your spreadsheet" at bounding box center [293, 476] width 113 height 16
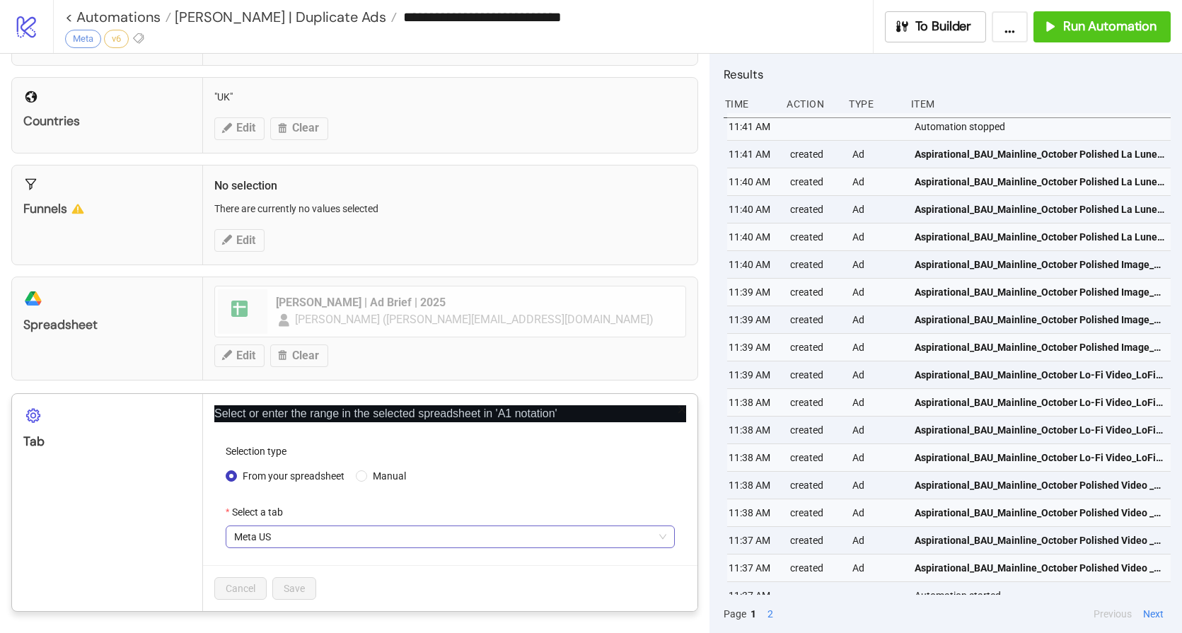
click at [275, 537] on span "Meta US" at bounding box center [450, 536] width 432 height 21
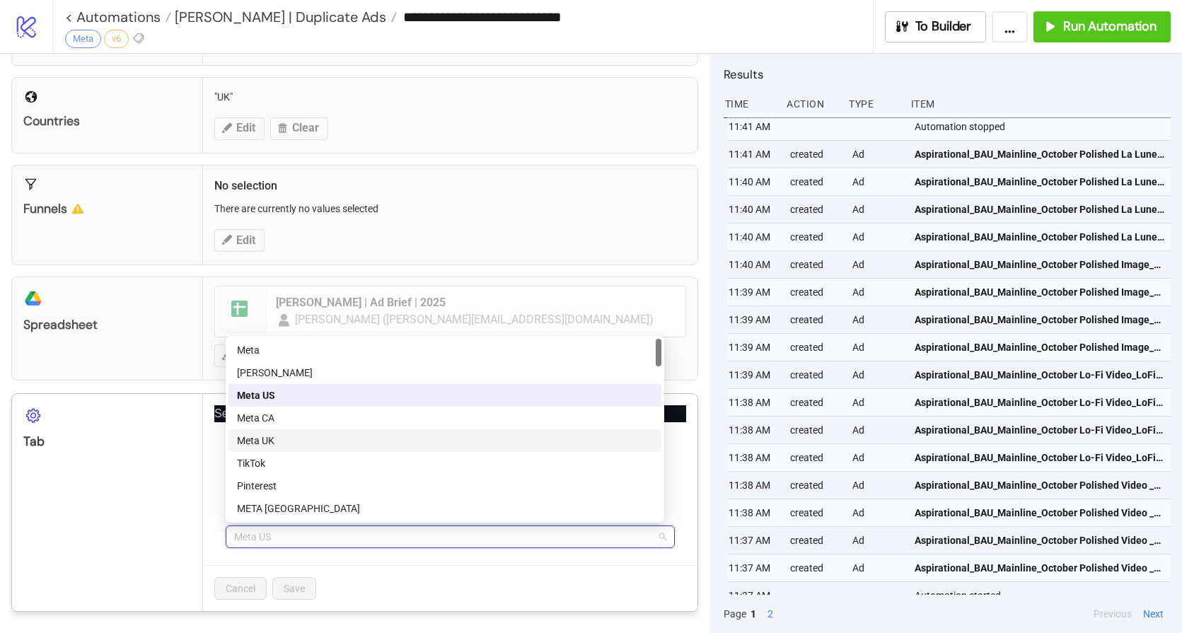
click at [275, 443] on div "Meta UK" at bounding box center [445, 441] width 416 height 16
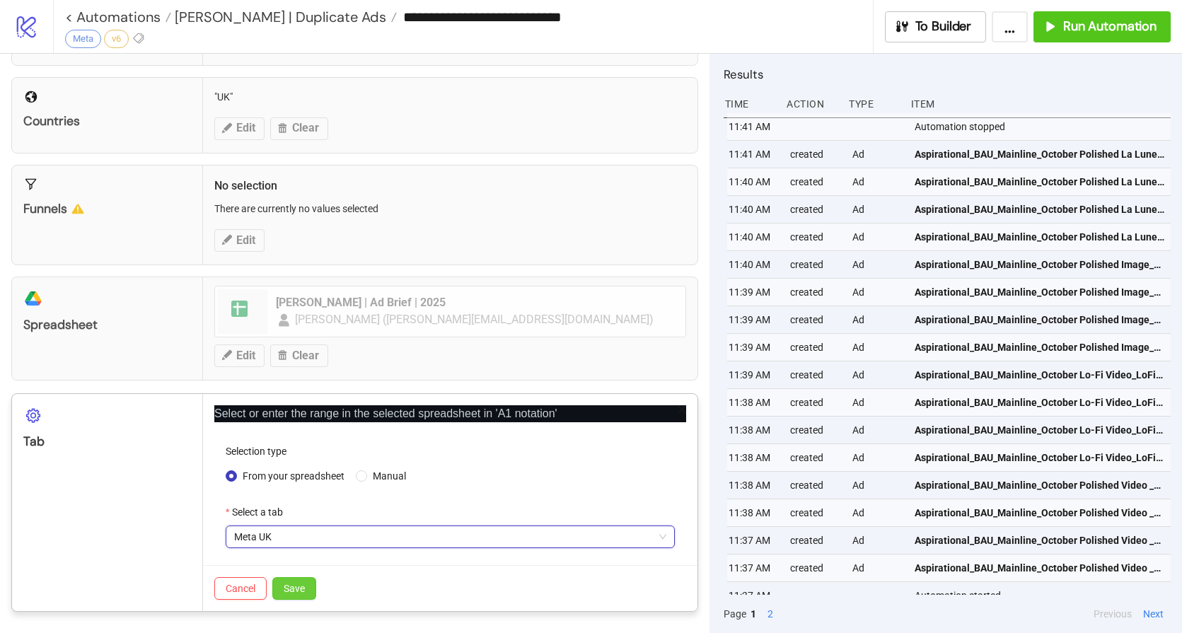
click at [290, 583] on span "Save" at bounding box center [294, 588] width 21 height 11
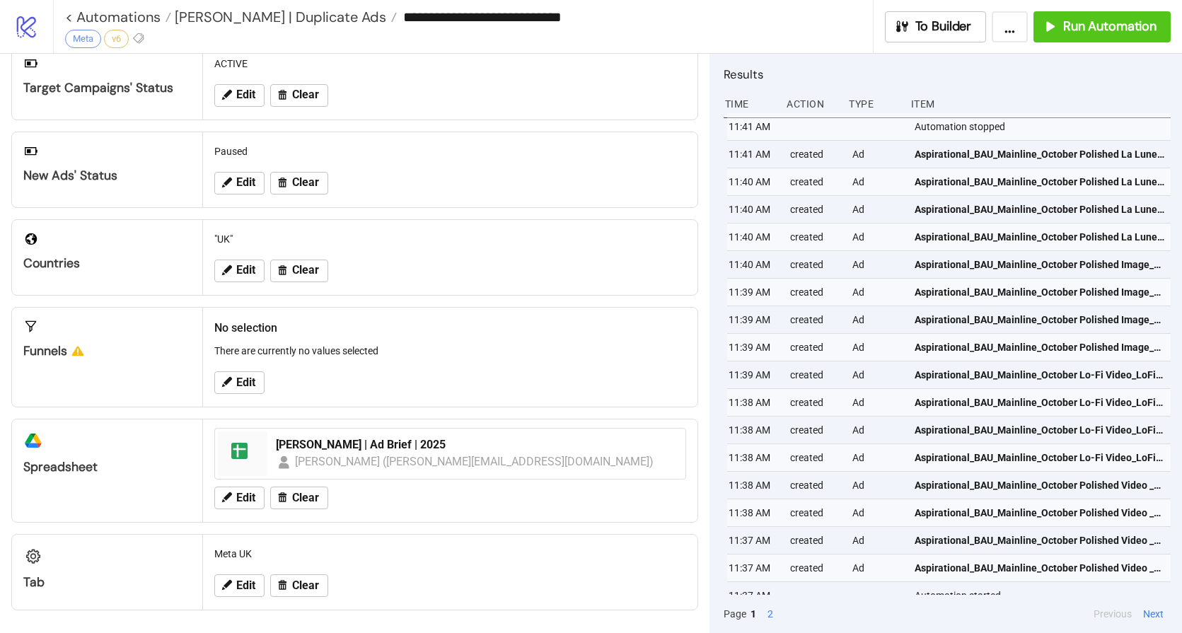
scroll to position [0, 0]
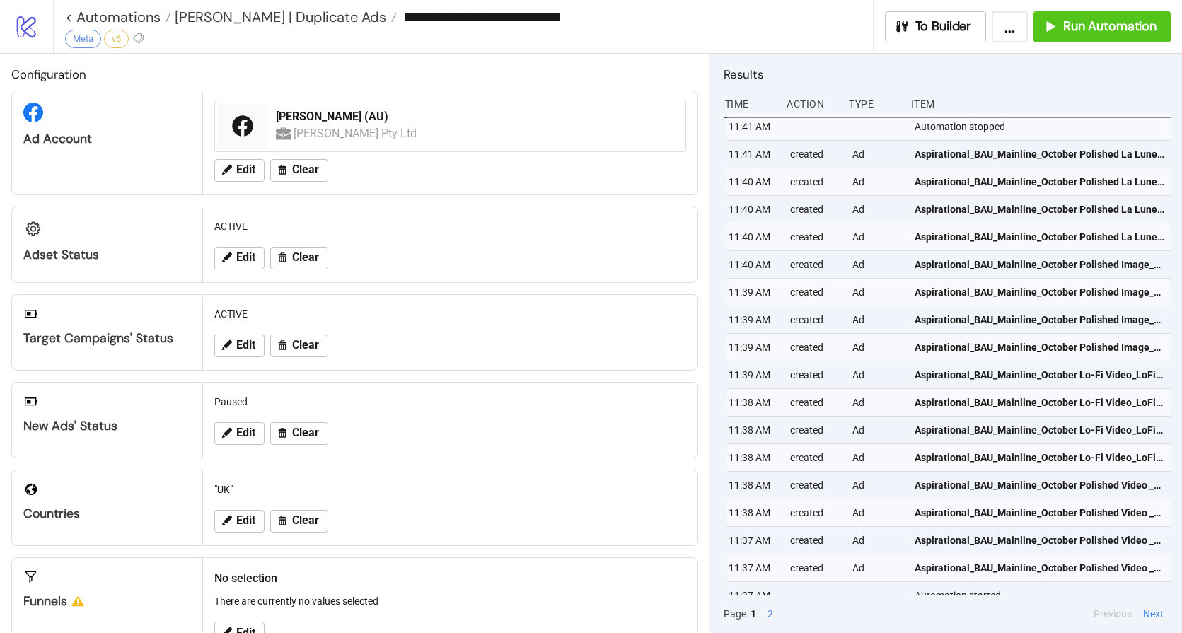
click at [444, 77] on h2 "Configuration" at bounding box center [354, 74] width 687 height 18
click at [462, 81] on h2 "Configuration" at bounding box center [354, 74] width 687 height 18
click at [621, 61] on div "Configuration Ad Account [PERSON_NAME] (AU) [PERSON_NAME] Pty Ltd Edit Clear Ad…" at bounding box center [354, 343] width 709 height 579
click at [1096, 15] on button "Run Automation" at bounding box center [1101, 26] width 137 height 31
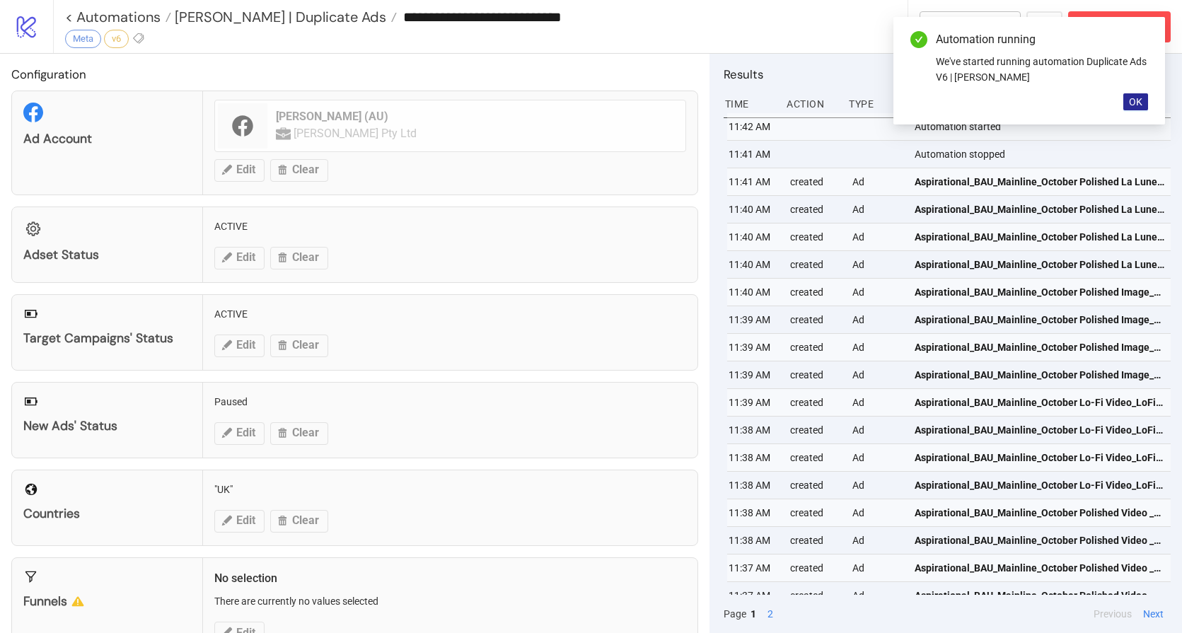
click at [1140, 100] on span "OK" at bounding box center [1135, 101] width 13 height 11
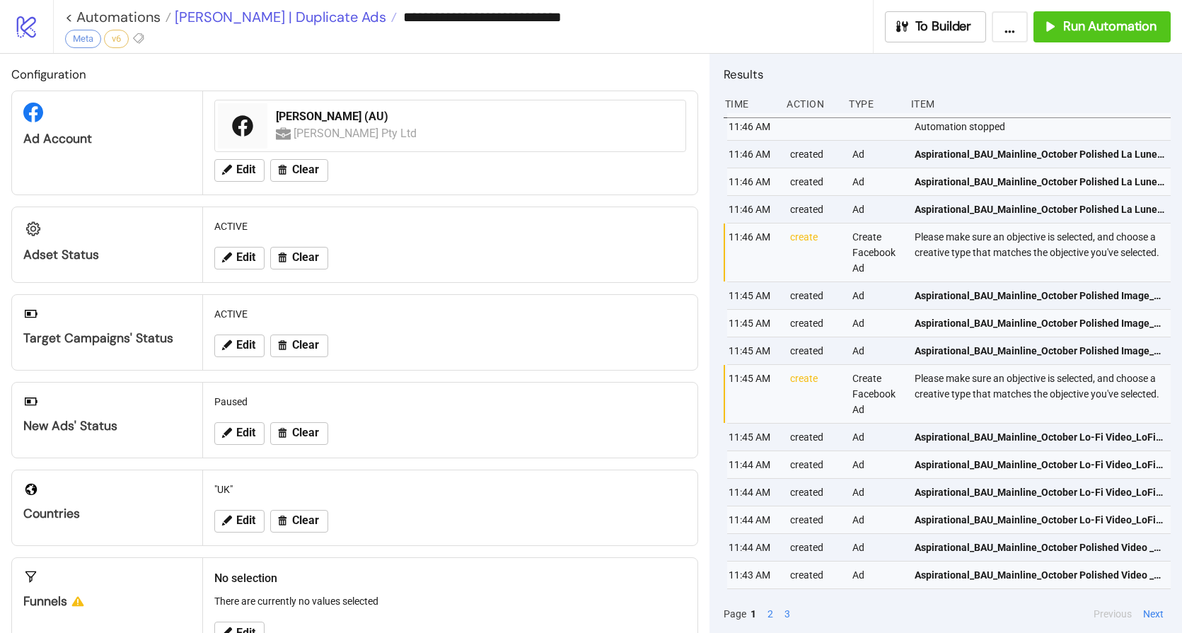
click at [248, 16] on span "[PERSON_NAME] | Duplicate Ads" at bounding box center [278, 17] width 215 height 18
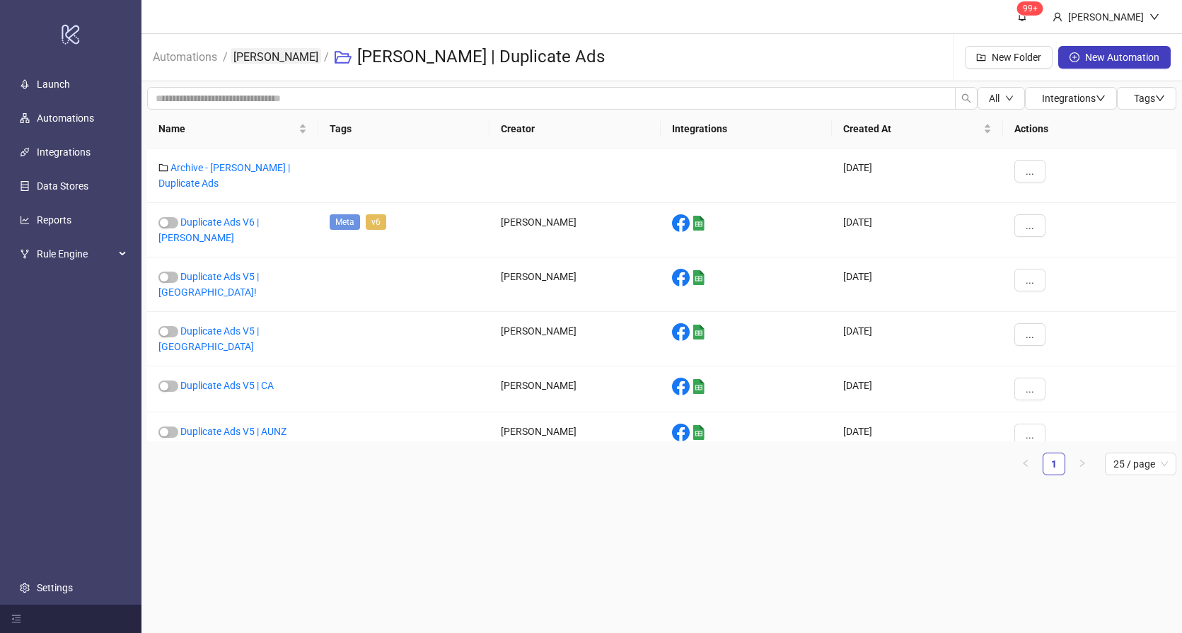
click at [265, 62] on link "[PERSON_NAME]" at bounding box center [276, 56] width 91 height 16
